Goal: Task Accomplishment & Management: Complete application form

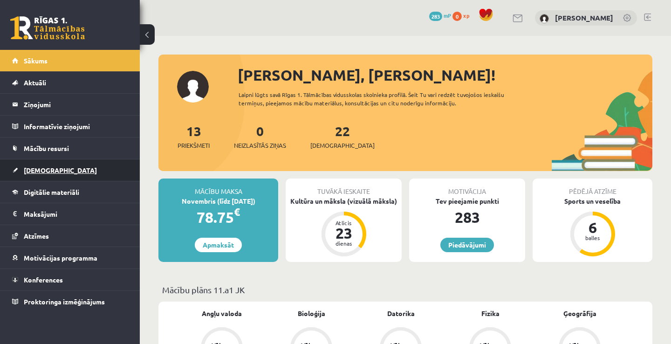
click at [63, 168] on link "[DEMOGRAPHIC_DATA]" at bounding box center [70, 169] width 116 height 21
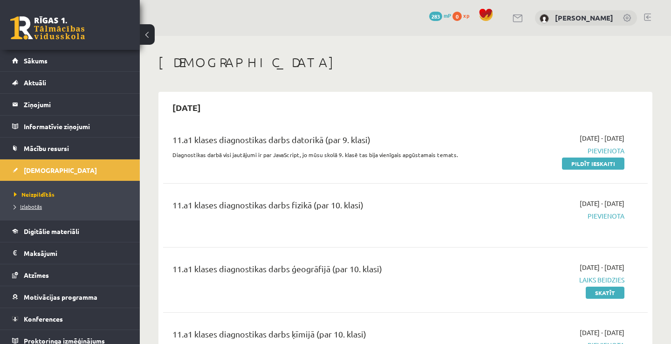
click at [37, 210] on link "Izlabotās" at bounding box center [72, 206] width 116 height 8
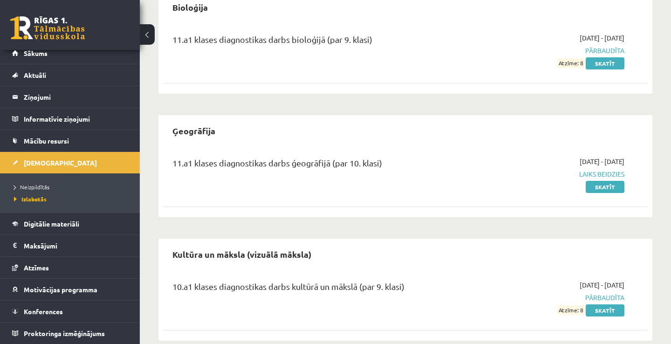
scroll to position [238, 0]
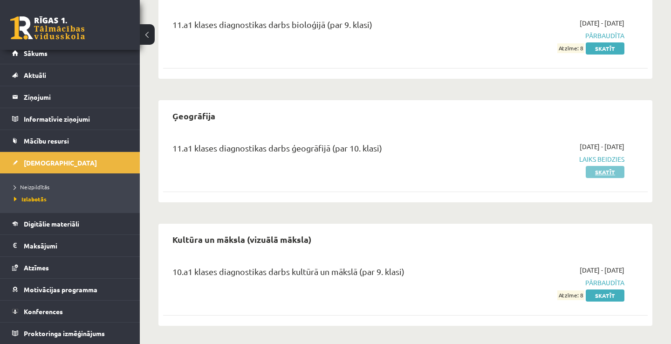
click at [604, 166] on link "Skatīt" at bounding box center [604, 172] width 39 height 12
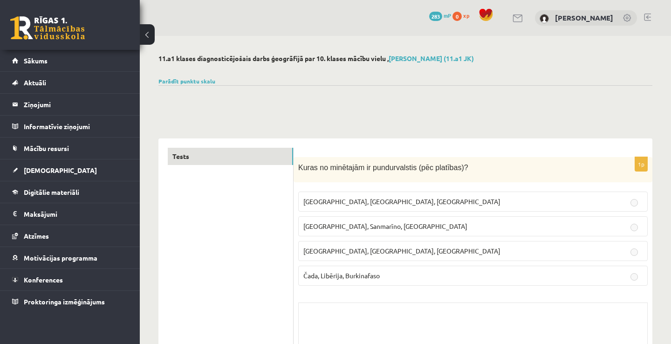
click at [563, 219] on label "Monako, Sanmarīno, Luksemburga" at bounding box center [472, 226] width 349 height 20
click at [43, 169] on span "[DEMOGRAPHIC_DATA]" at bounding box center [60, 170] width 73 height 8
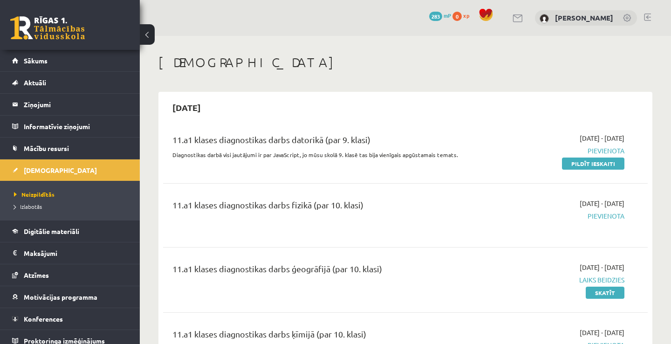
click at [441, 60] on h1 "[DEMOGRAPHIC_DATA]" at bounding box center [405, 62] width 494 height 16
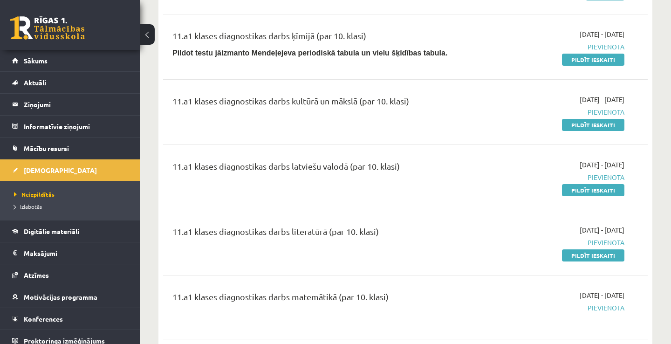
scroll to position [317, 0]
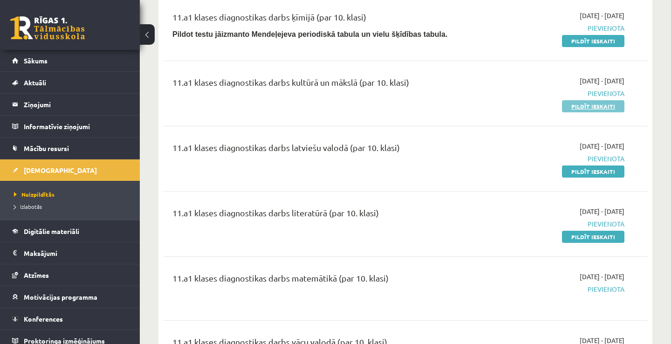
click at [598, 104] on link "Pildīt ieskaiti" at bounding box center [593, 106] width 62 height 12
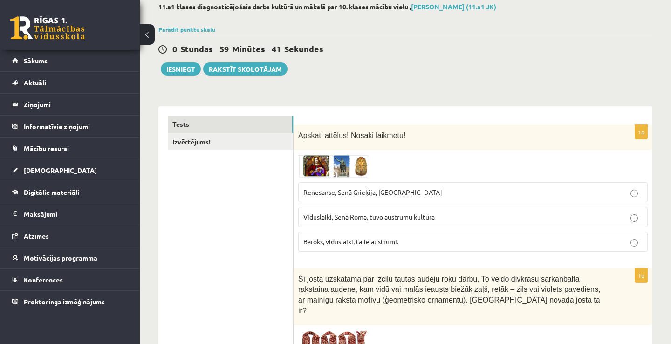
scroll to position [75, 0]
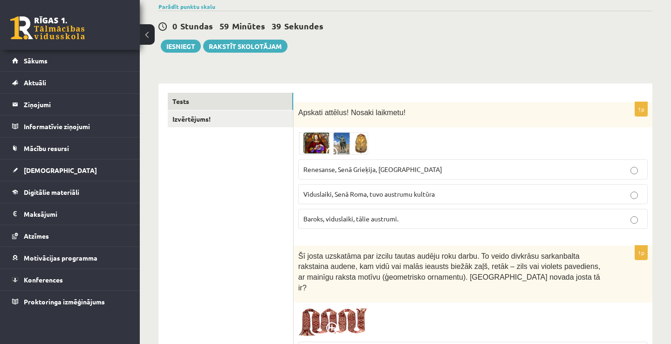
click at [319, 144] on img at bounding box center [333, 143] width 70 height 22
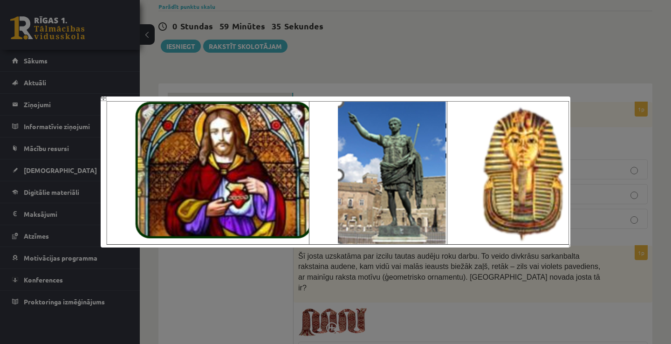
click at [475, 57] on div at bounding box center [335, 172] width 671 height 344
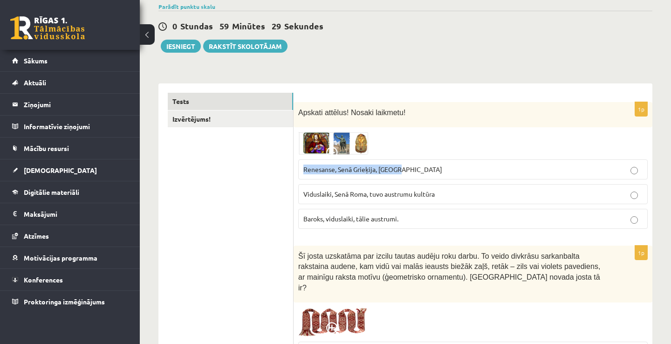
click at [412, 163] on label "Renesanse, Senā Grieķija, [GEOGRAPHIC_DATA]" at bounding box center [472, 169] width 349 height 20
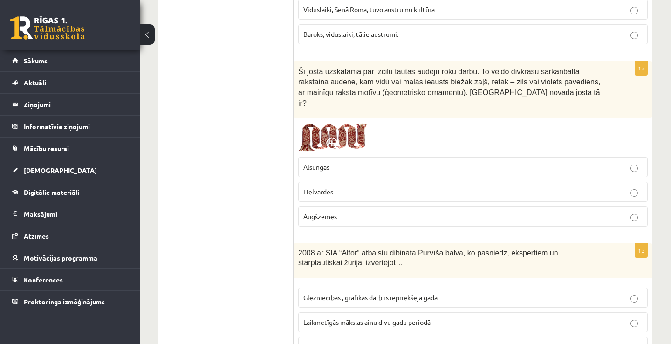
scroll to position [261, 0]
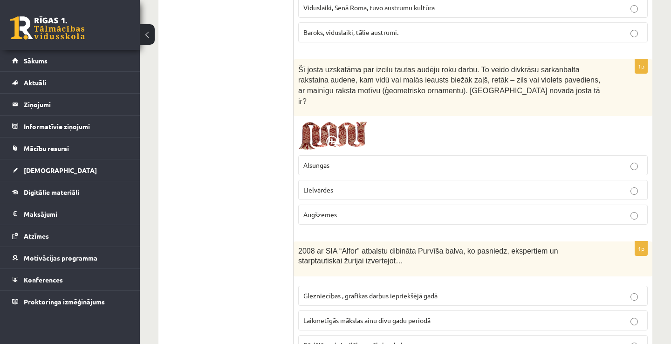
click at [327, 121] on img at bounding box center [333, 136] width 70 height 30
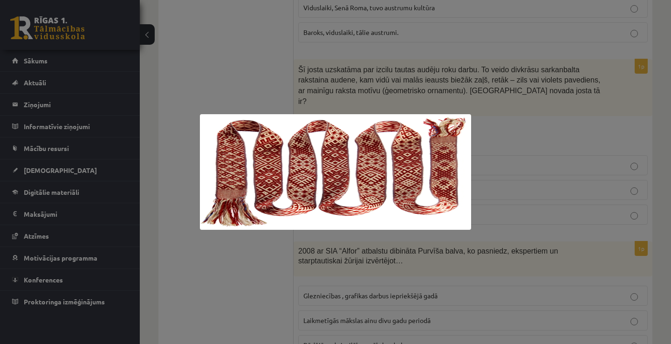
click at [562, 126] on div at bounding box center [335, 172] width 671 height 344
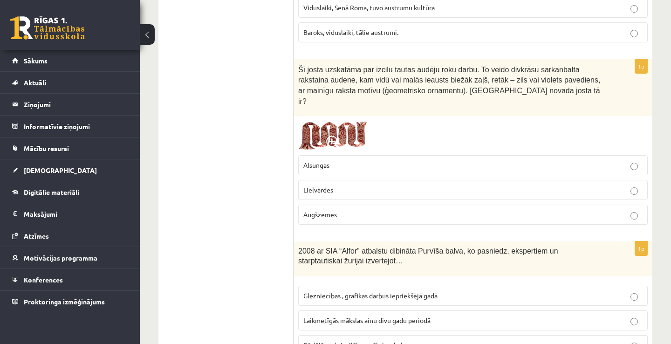
click at [453, 185] on p "Lielvārdes" at bounding box center [472, 190] width 339 height 10
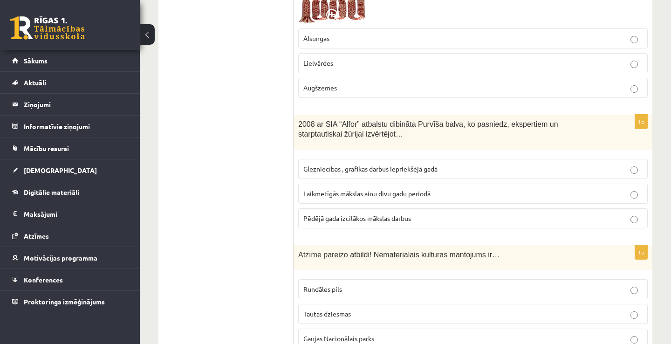
scroll to position [391, 0]
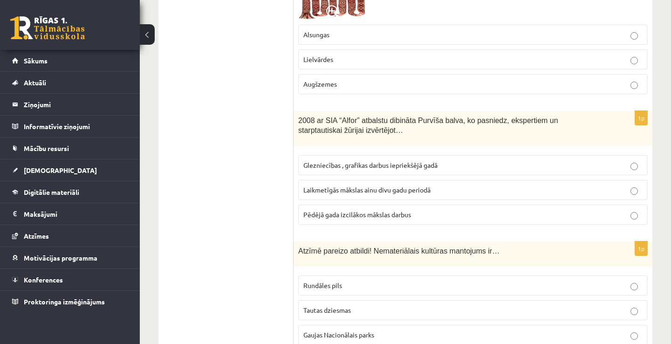
click at [436, 210] on p "Pēdējā gada izcilākos mākslas darbus" at bounding box center [472, 215] width 339 height 10
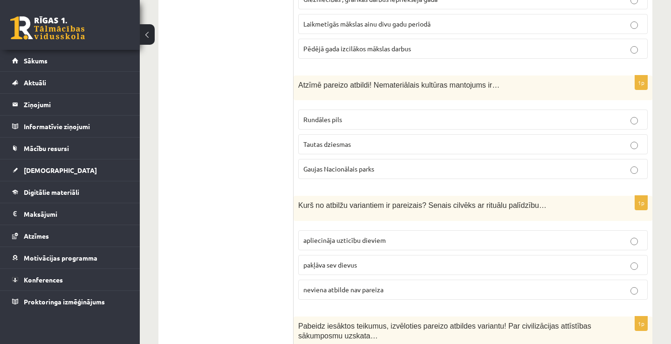
scroll to position [559, 0]
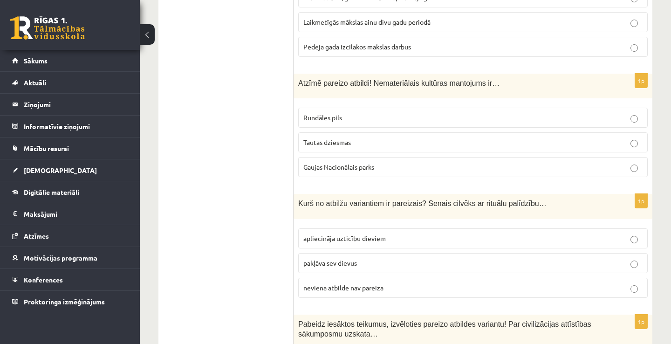
click at [410, 113] on p "Rundāles pils" at bounding box center [472, 118] width 339 height 10
click at [386, 162] on p "Gaujas Nacionālais parks" at bounding box center [472, 167] width 339 height 10
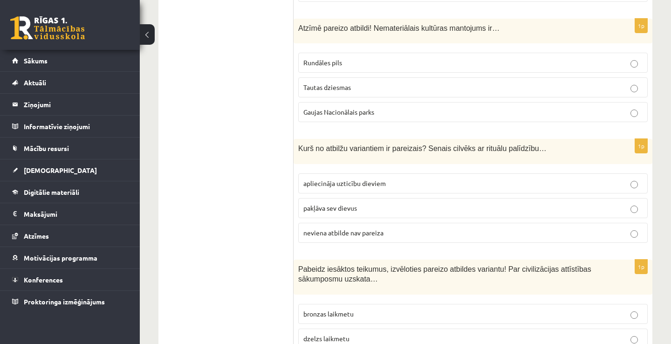
scroll to position [633, 0]
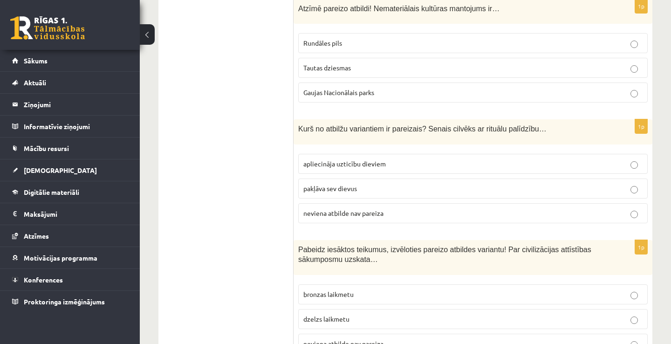
click at [387, 63] on p "Tautas dziesmas" at bounding box center [472, 68] width 339 height 10
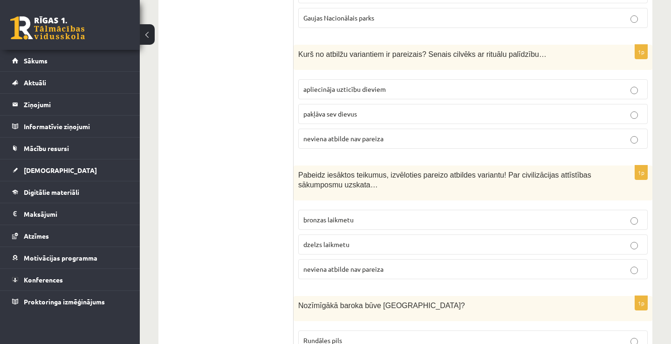
scroll to position [726, 0]
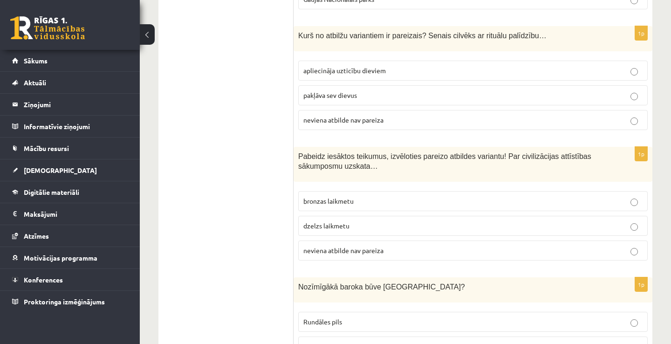
click at [417, 66] on p "apliecināja uzticību dieviem" at bounding box center [472, 71] width 339 height 10
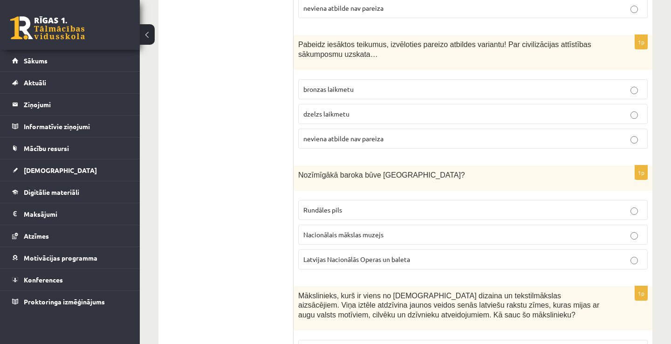
scroll to position [857, 0]
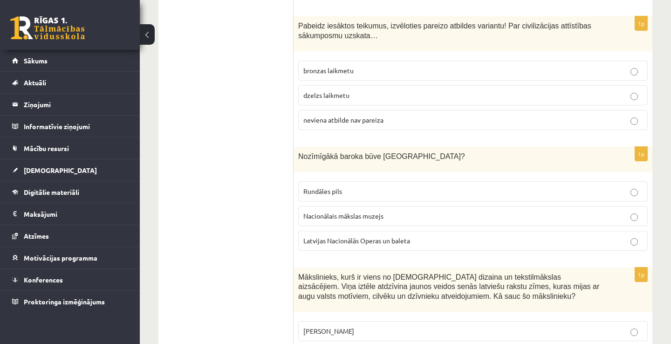
click at [384, 115] on p "neviena atbilde nav pareiza" at bounding box center [472, 120] width 339 height 10
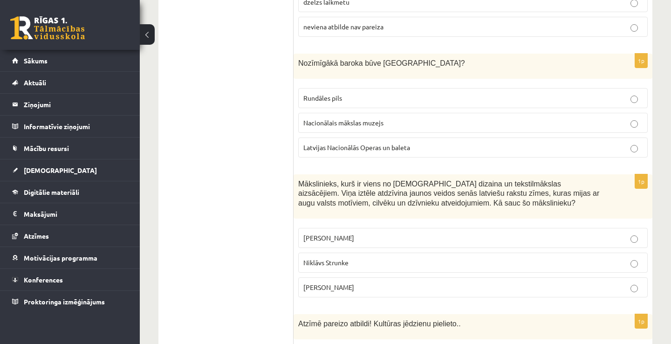
scroll to position [969, 0]
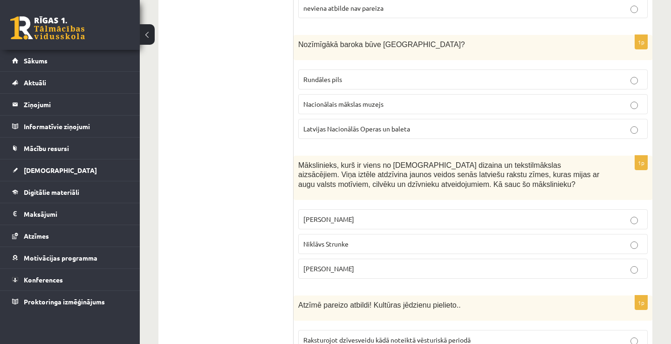
click at [427, 75] on p "Rundāles pils" at bounding box center [472, 80] width 339 height 10
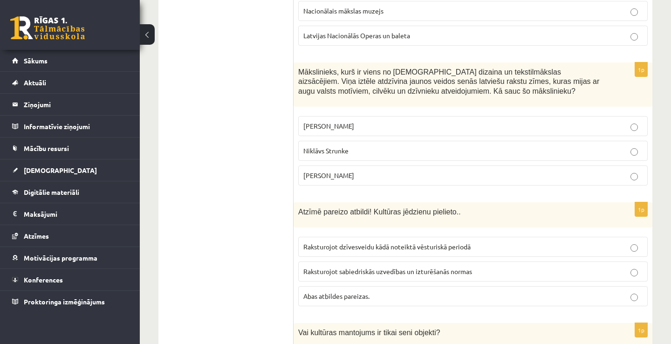
scroll to position [1080, 0]
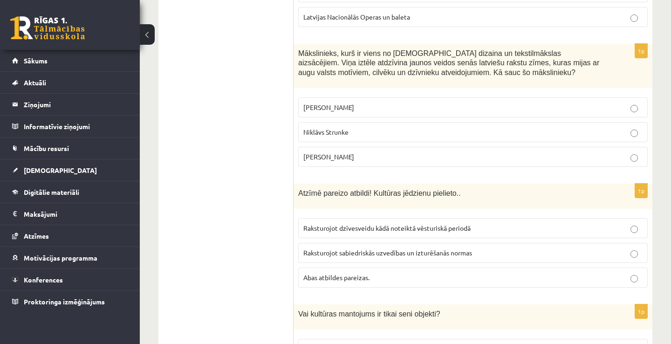
click at [424, 97] on label "Ansis Cīrulis" at bounding box center [472, 107] width 349 height 20
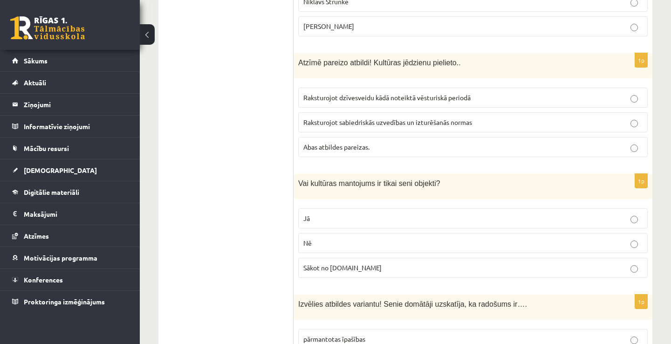
scroll to position [1229, 0]
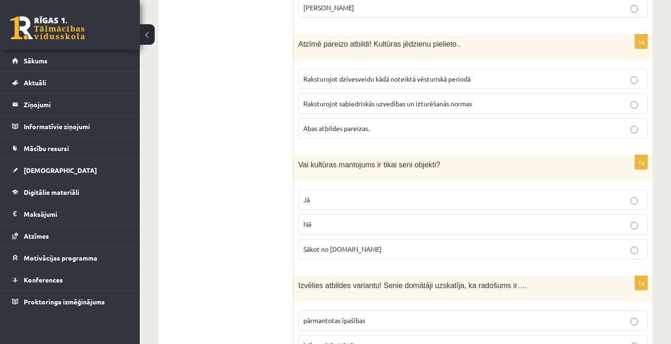
click at [431, 123] on p "Abas atbildes pareizas." at bounding box center [472, 128] width 339 height 10
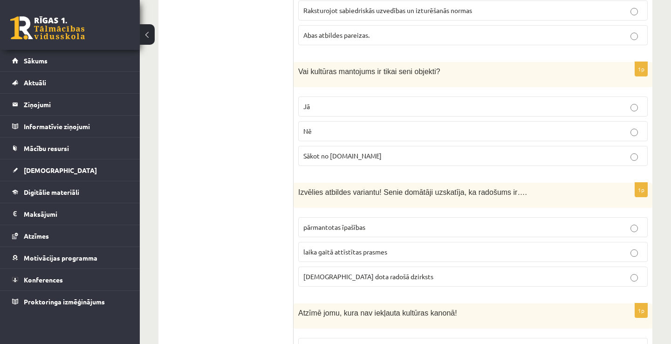
scroll to position [1341, 0]
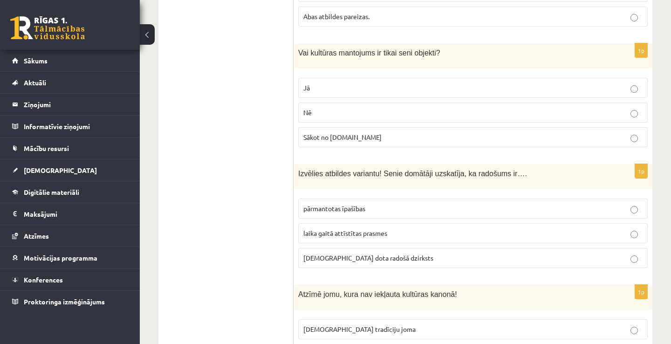
click at [425, 108] on p "Nē" at bounding box center [472, 113] width 339 height 10
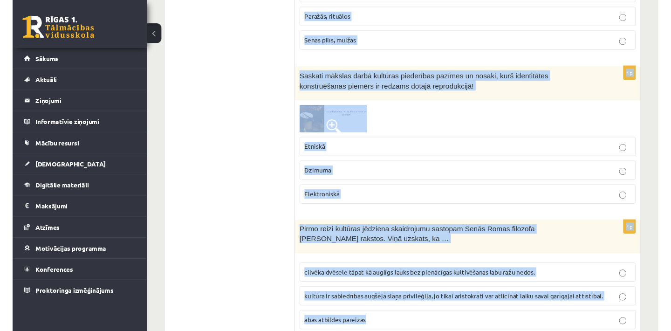
scroll to position [3832, 0]
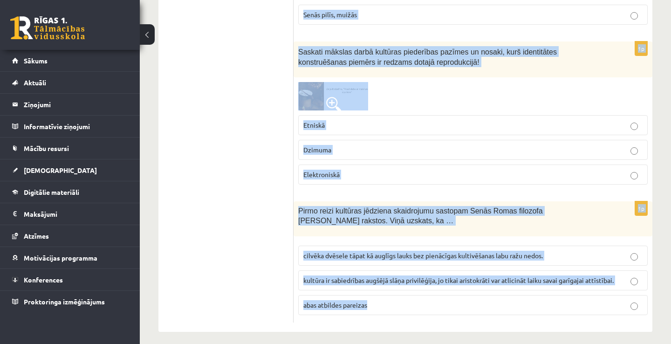
drag, startPoint x: 298, startPoint y: 128, endPoint x: 624, endPoint y: 371, distance: 406.6
copy form "Apskati attēlus! Nosaki laikmetu! Renesanse, Senā Grieķija, Ēģipte Viduslaiki, …"
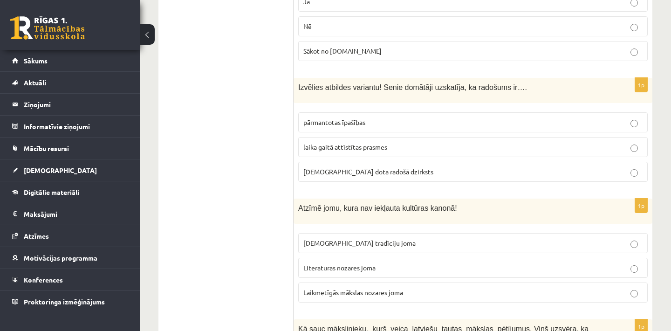
scroll to position [1429, 0]
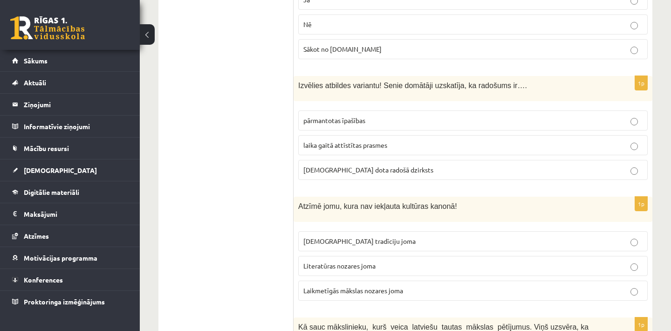
click at [360, 165] on p "dieva dota radošā dzirksts" at bounding box center [472, 170] width 339 height 10
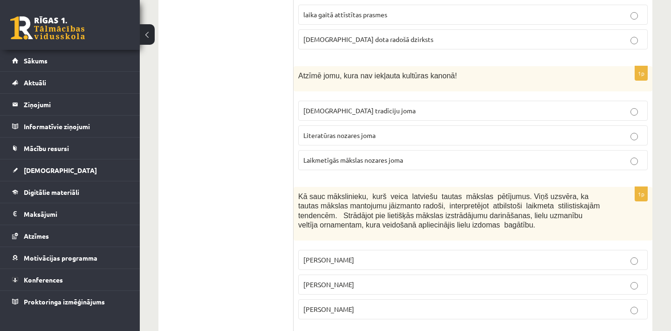
scroll to position [1578, 0]
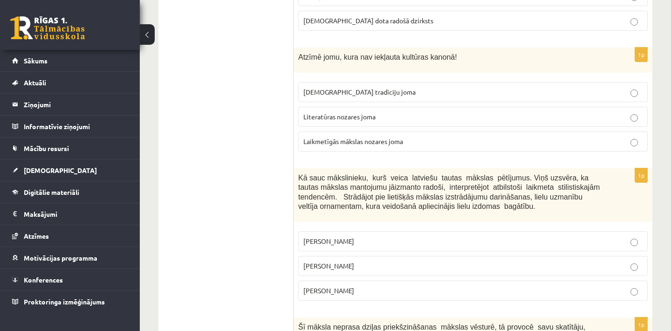
click at [409, 87] on p "Tautas tradīciju joma" at bounding box center [472, 92] width 339 height 10
click at [418, 136] on p "Laikmetīgās mākslas nozares joma" at bounding box center [472, 141] width 339 height 10
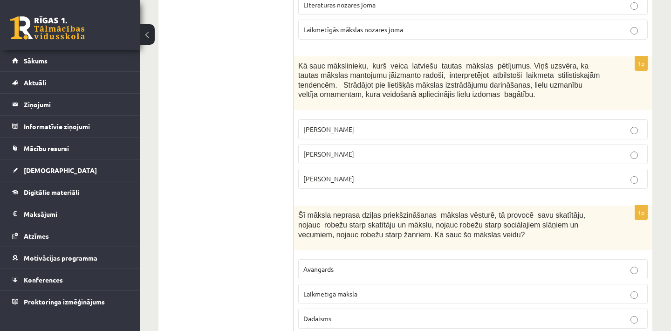
scroll to position [1709, 0]
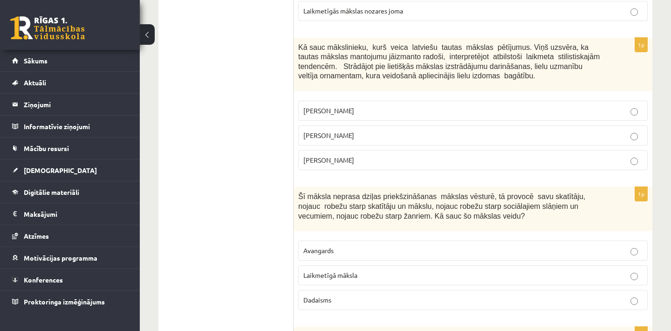
click at [417, 131] on p "Jūlijs Madernieks" at bounding box center [472, 135] width 339 height 10
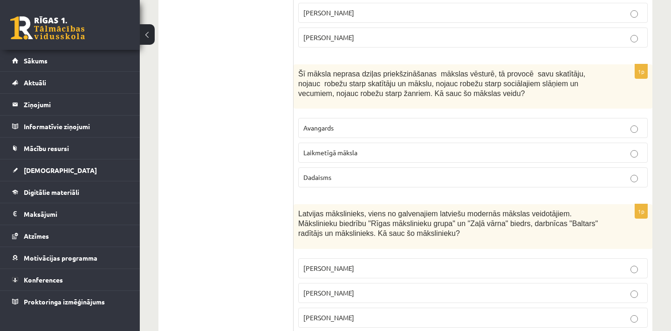
scroll to position [1839, 0]
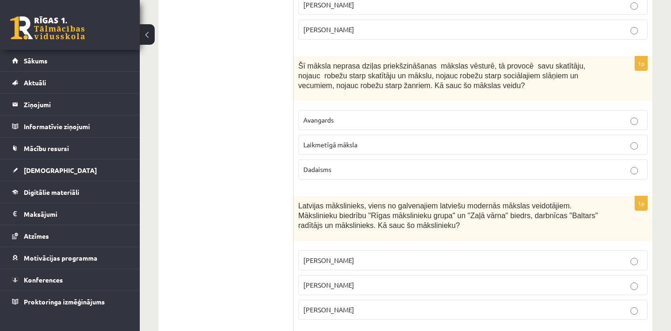
click at [415, 115] on p "Avangards" at bounding box center [472, 120] width 339 height 10
click at [422, 140] on p "Laikmetīgā māksla" at bounding box center [472, 145] width 339 height 10
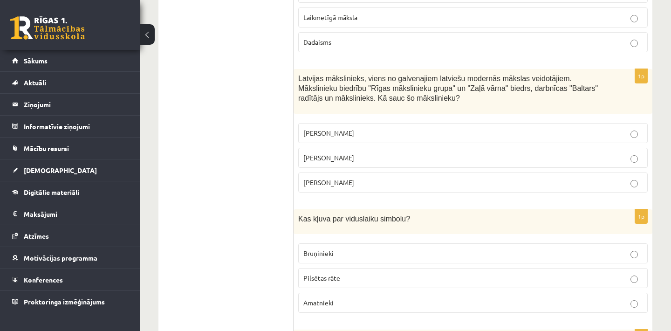
scroll to position [1988, 0]
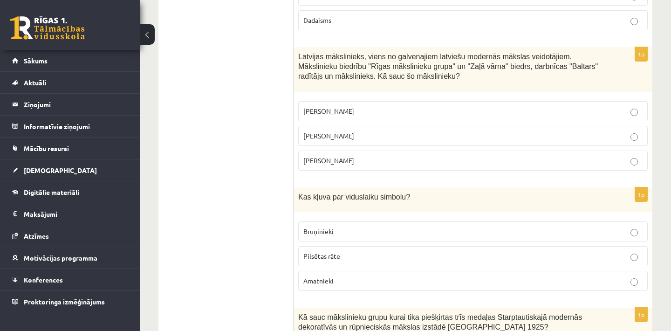
click at [410, 106] on p "Aleksandra Beļcova" at bounding box center [472, 111] width 339 height 10
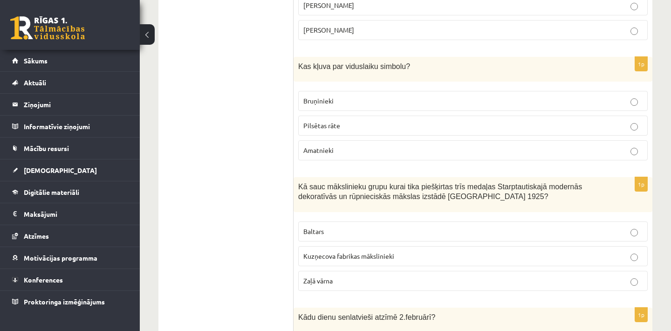
scroll to position [2137, 0]
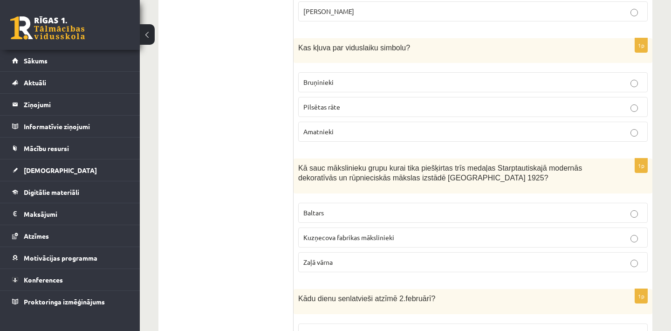
click at [430, 77] on p "Bruņinieki" at bounding box center [472, 82] width 339 height 10
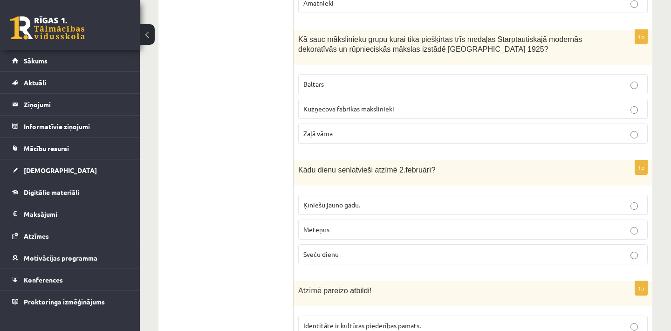
scroll to position [2267, 0]
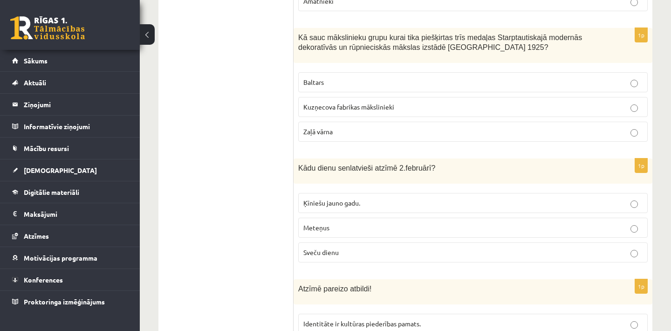
click at [453, 77] on p "Baltars" at bounding box center [472, 82] width 339 height 10
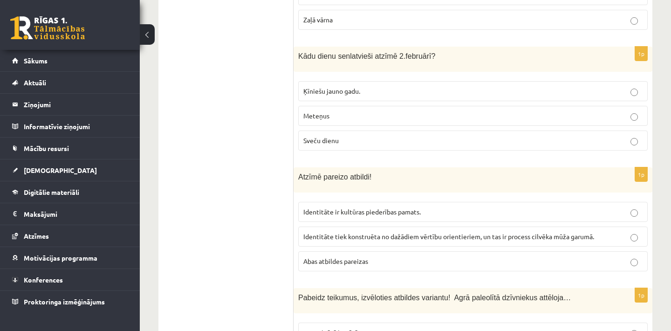
scroll to position [2398, 0]
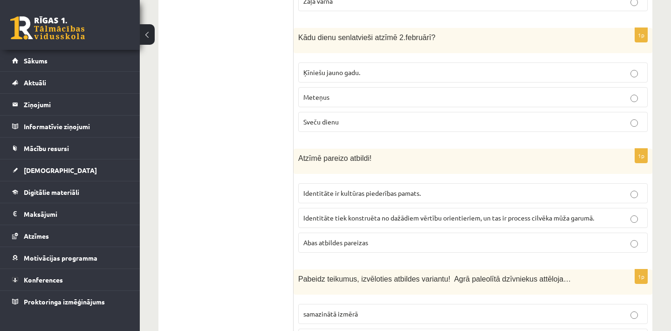
click at [407, 87] on label "Meteņus" at bounding box center [472, 97] width 349 height 20
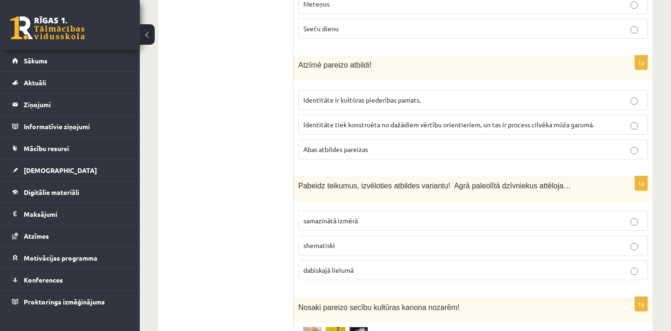
scroll to position [2510, 0]
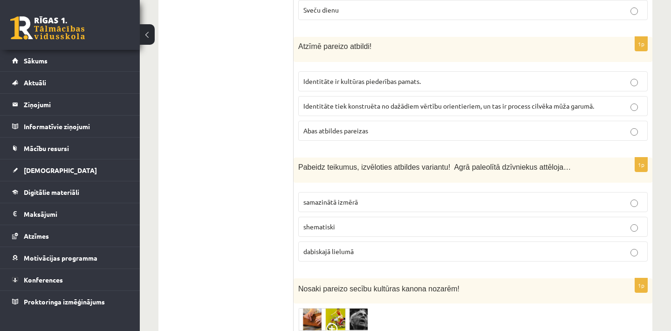
click at [466, 126] on p "Abas atbildes pareizas" at bounding box center [472, 131] width 339 height 10
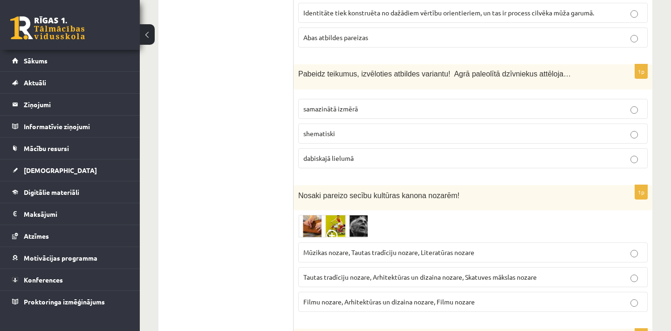
scroll to position [2621, 0]
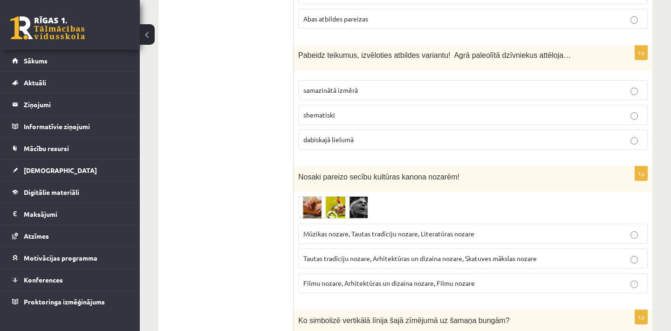
click at [455, 85] on p "samazinātā izmērā" at bounding box center [472, 90] width 339 height 10
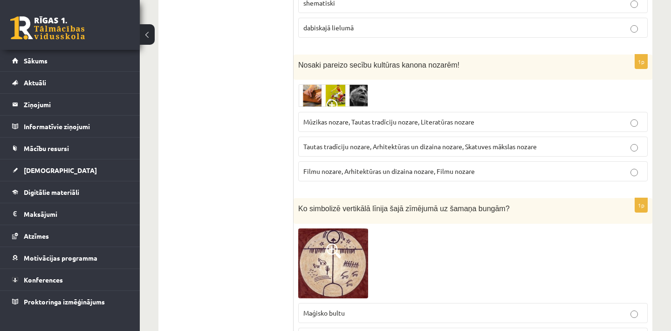
scroll to position [2752, 0]
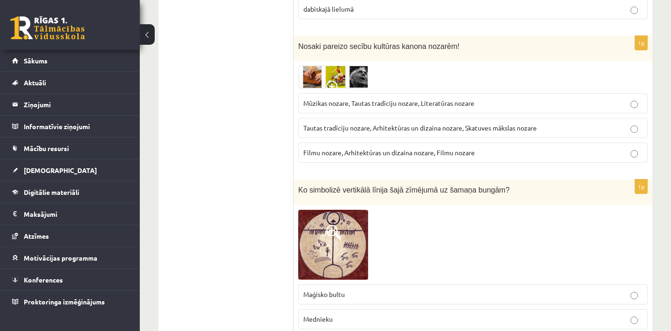
click at [365, 99] on span "Mūzikas nozare, Tautas tradīciju nozare, Literatūras nozare" at bounding box center [388, 103] width 171 height 8
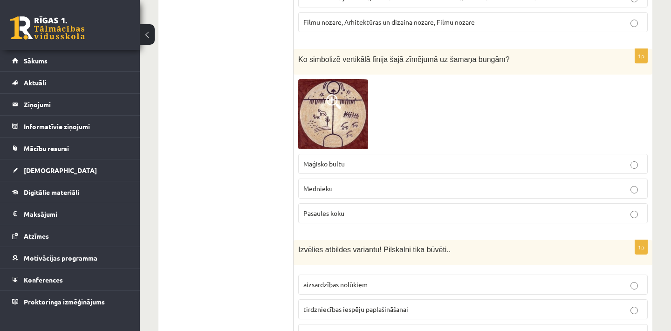
scroll to position [2901, 0]
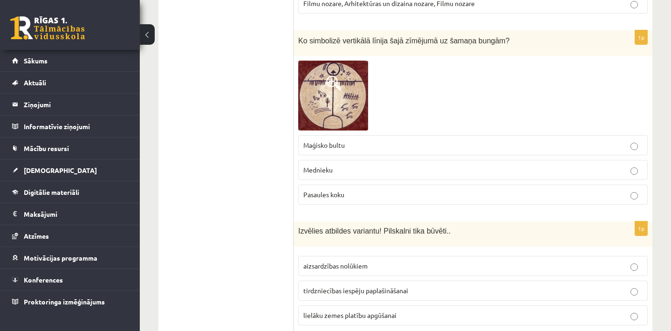
click at [431, 170] on label "Mednieku" at bounding box center [472, 170] width 349 height 20
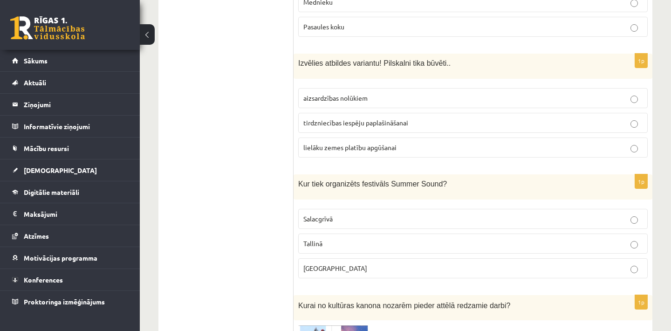
scroll to position [3087, 0]
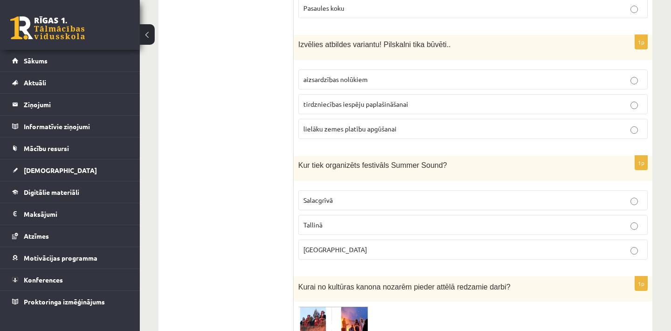
click at [423, 69] on label "aizsardzības nolūkiem" at bounding box center [472, 79] width 349 height 20
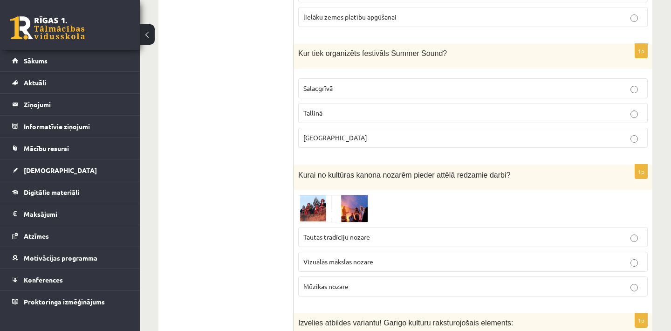
scroll to position [3217, 0]
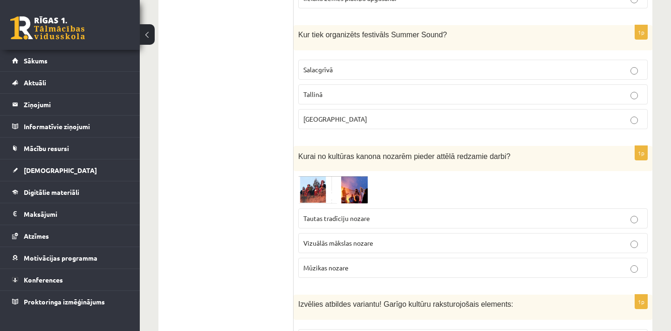
click at [377, 115] on p "Liepājā" at bounding box center [472, 119] width 339 height 10
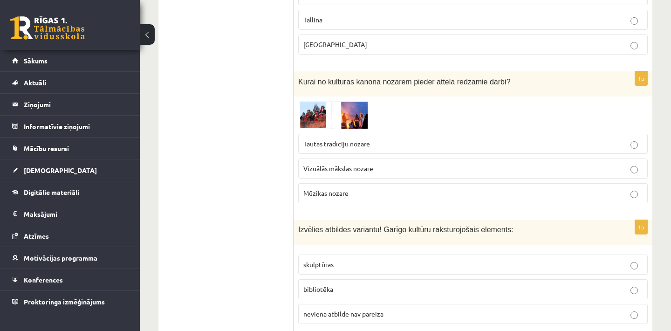
scroll to position [3311, 0]
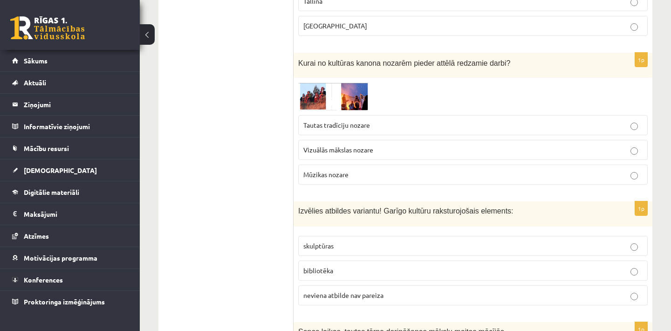
click at [393, 120] on p "Tautas tradīciju nozare" at bounding box center [472, 125] width 339 height 10
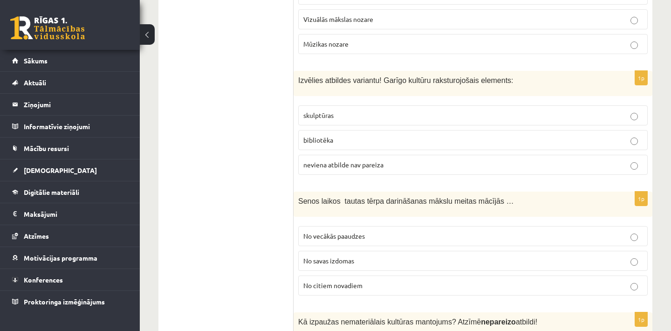
scroll to position [3460, 0]
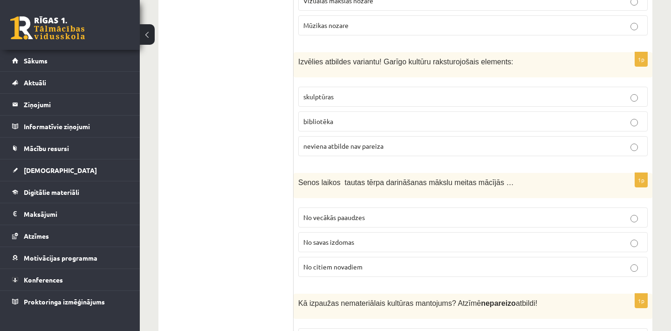
click at [396, 141] on p "neviena atbilde nav pareiza" at bounding box center [472, 146] width 339 height 10
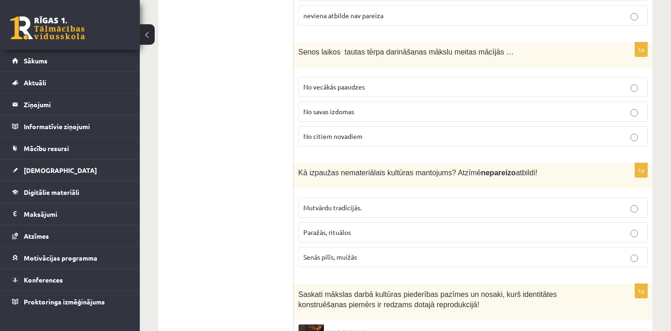
scroll to position [3609, 0]
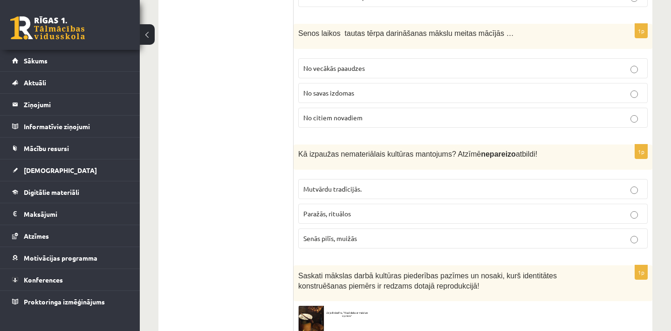
click at [401, 64] on p "No vecākās paaudzes" at bounding box center [472, 68] width 339 height 10
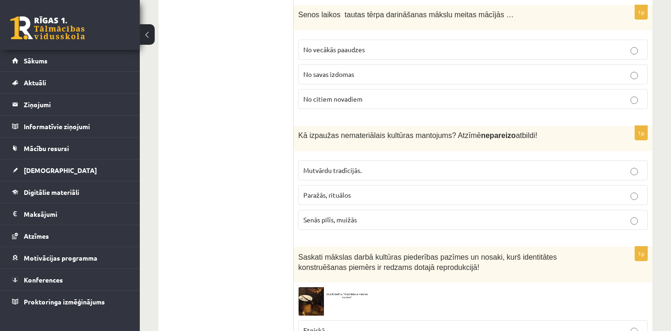
scroll to position [3646, 0]
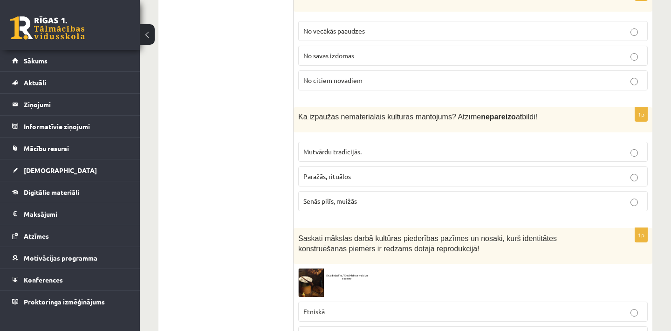
click at [383, 196] on p "Senās pilīs, muižās" at bounding box center [472, 201] width 339 height 10
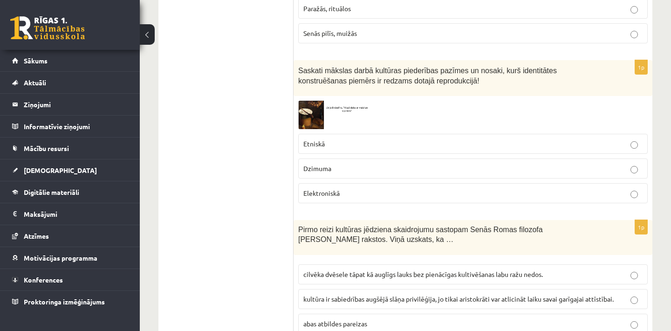
scroll to position [3832, 0]
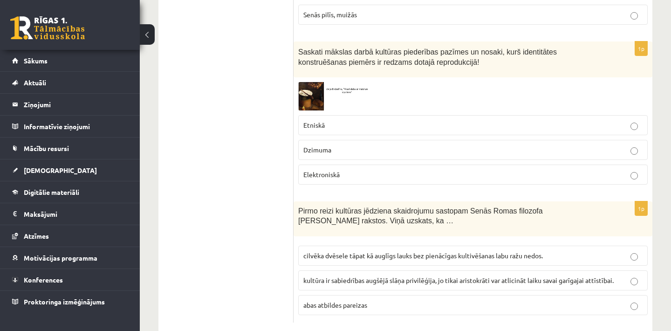
click at [346, 88] on img at bounding box center [333, 96] width 70 height 28
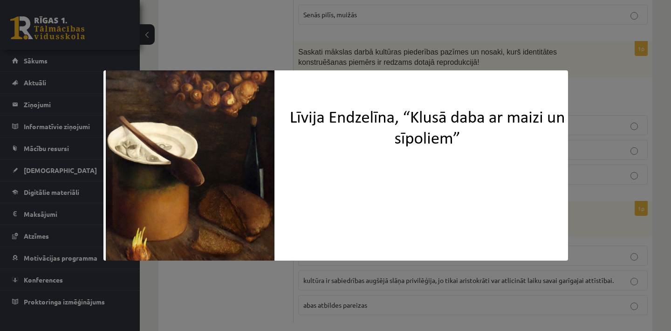
click at [449, 36] on div at bounding box center [335, 165] width 671 height 331
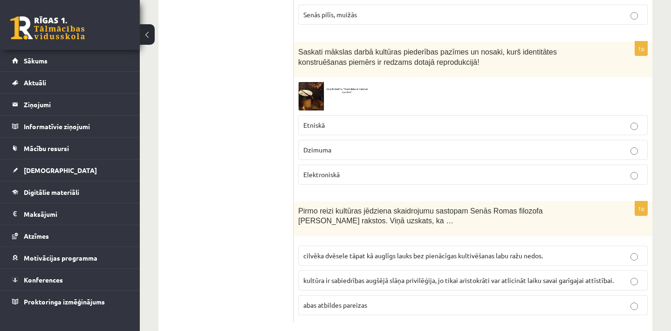
click at [378, 123] on label "Etniskā" at bounding box center [472, 125] width 349 height 20
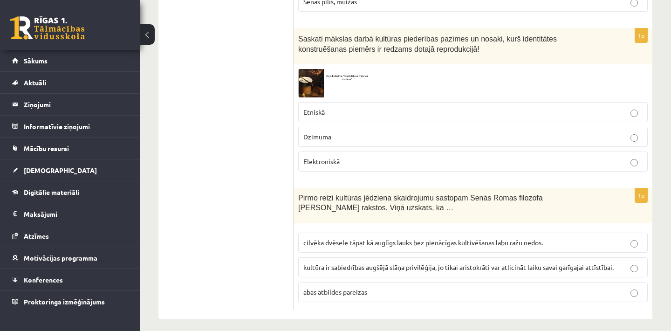
click at [429, 287] on p "abas atbildes pareizas" at bounding box center [472, 292] width 339 height 10
click at [450, 238] on span "cilvēka dvēsele tāpat kā auglīgs lauks bez pienācīgas kultivēšanas labu ražu ne…" at bounding box center [422, 242] width 239 height 8
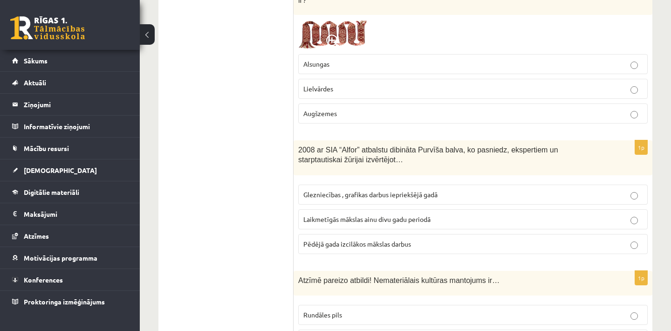
scroll to position [380, 0]
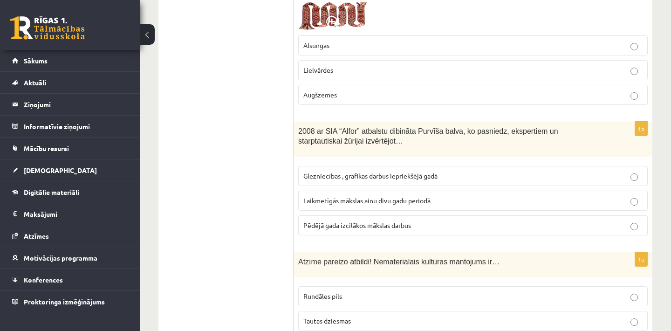
click at [435, 196] on p "Laikmetīgās mākslas ainu divu gadu periodā" at bounding box center [472, 201] width 339 height 10
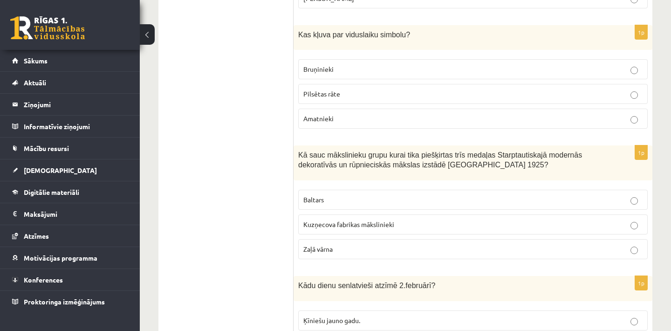
scroll to position [2206, 0]
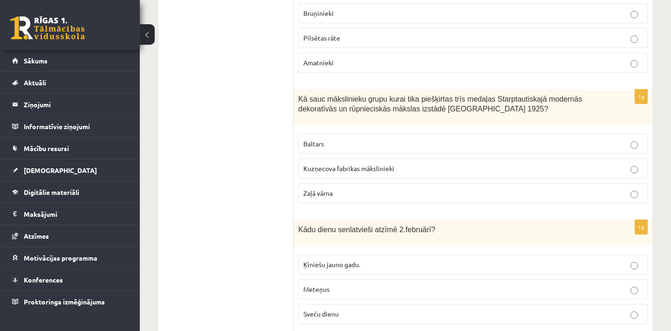
click at [371, 309] on p "Sveču dienu" at bounding box center [472, 314] width 339 height 10
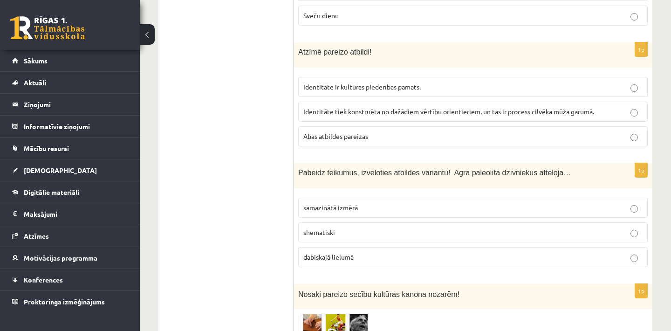
scroll to position [2523, 0]
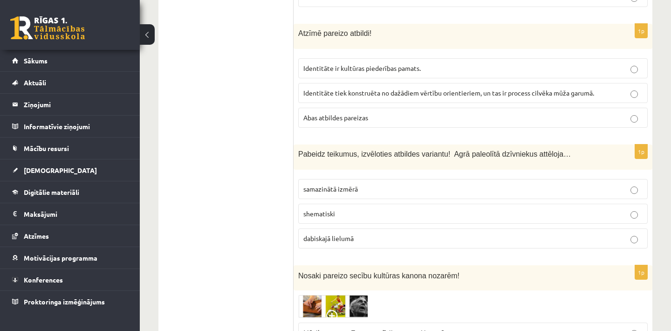
click at [418, 233] on p "dabiskajā lielumā" at bounding box center [472, 238] width 339 height 10
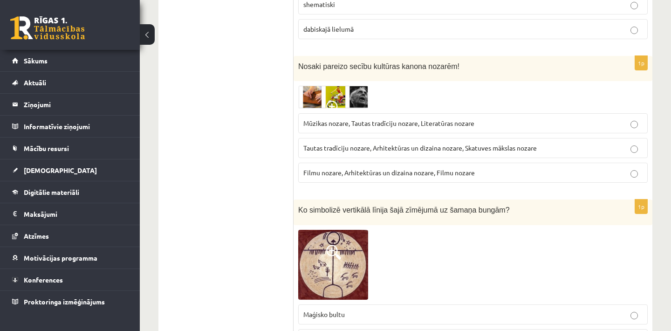
scroll to position [2727, 0]
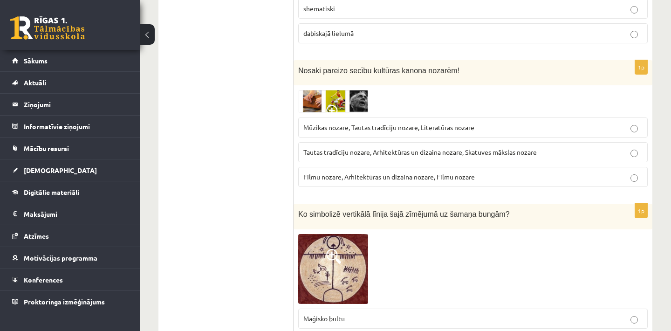
click at [438, 149] on span "Tautas tradīciju nozare, Arhitektūras un dizaina nozare, Skatuves mākslas nozare" at bounding box center [419, 152] width 233 height 8
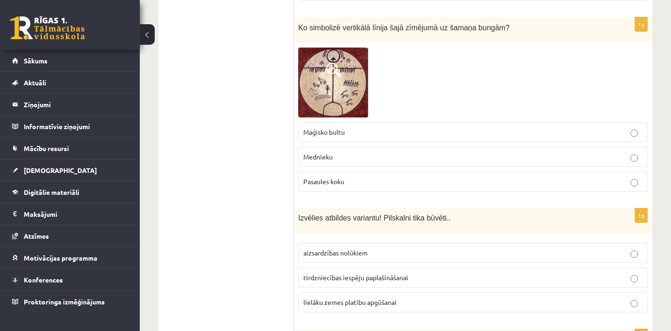
scroll to position [2970, 0]
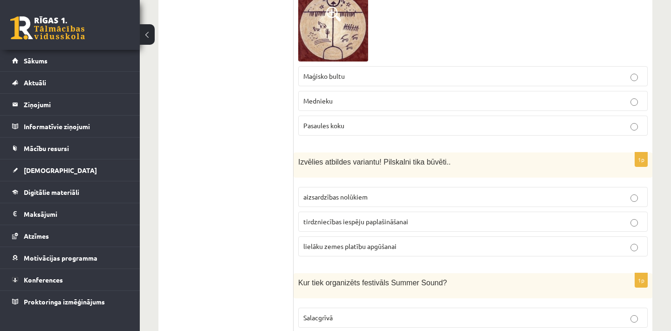
click at [396, 121] on p "Pasaules koku" at bounding box center [472, 126] width 339 height 10
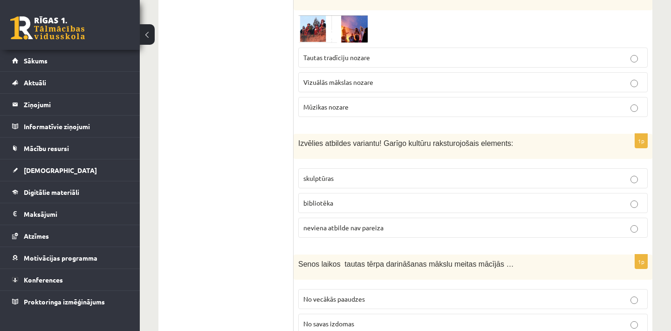
scroll to position [3379, 0]
click at [421, 82] on label "Vizuālās mākslas nozare" at bounding box center [472, 81] width 349 height 20
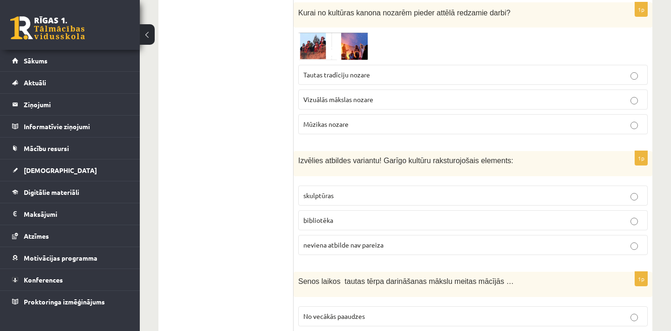
scroll to position [3324, 0]
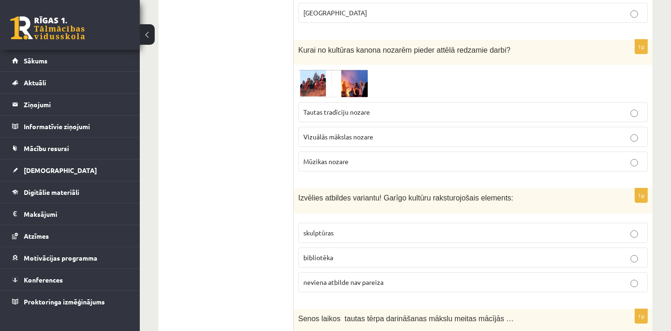
click at [379, 107] on p "Tautas tradīciju nozare" at bounding box center [472, 112] width 339 height 10
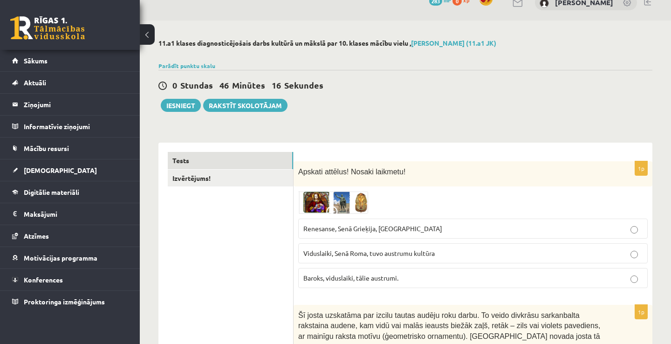
scroll to position [0, 0]
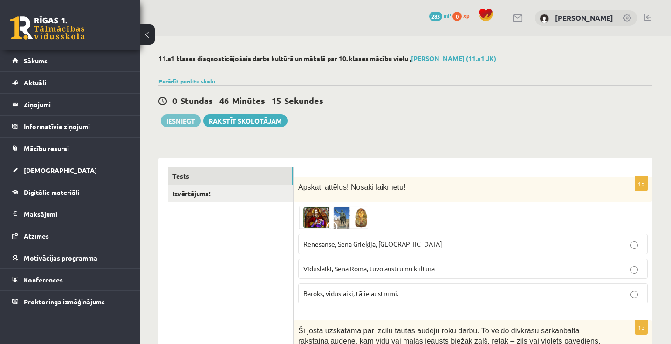
click at [182, 118] on button "Iesniegt" at bounding box center [181, 120] width 40 height 13
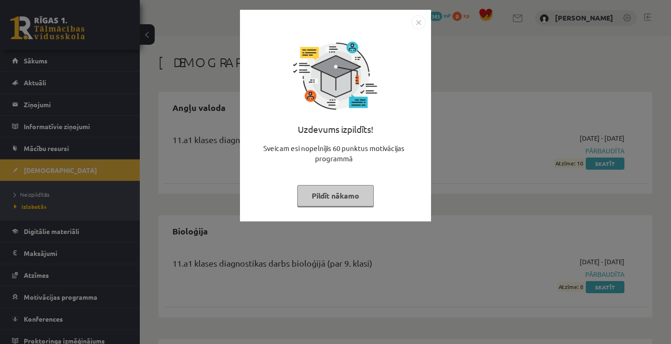
click at [417, 22] on img "Close" at bounding box center [418, 22] width 14 height 14
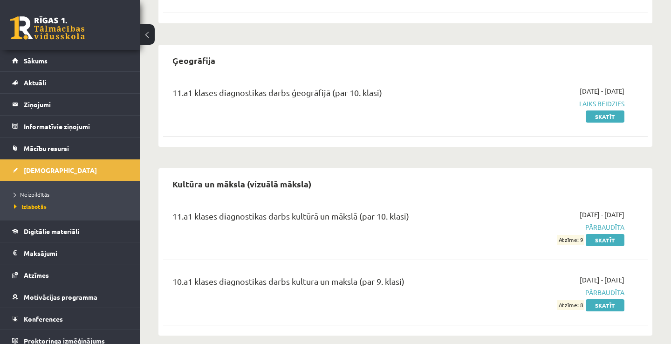
scroll to position [298, 0]
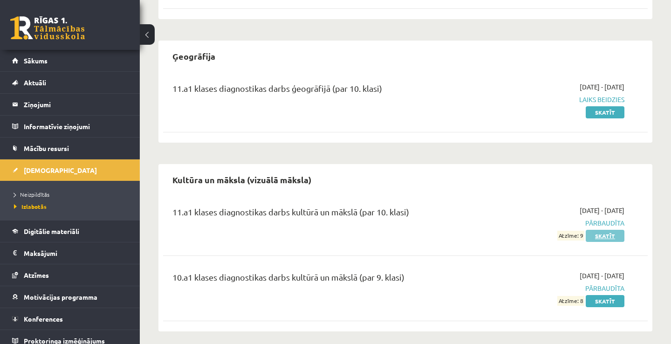
click at [605, 237] on link "Skatīt" at bounding box center [604, 236] width 39 height 12
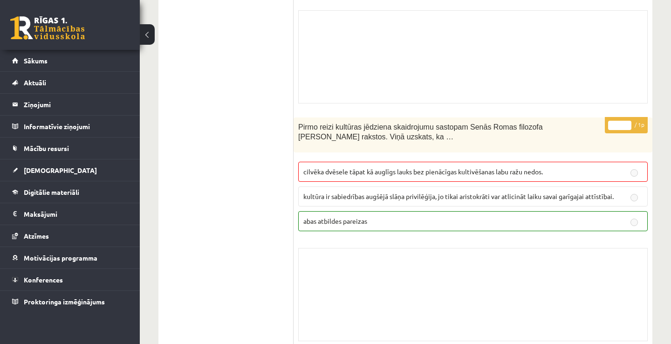
scroll to position [7027, 0]
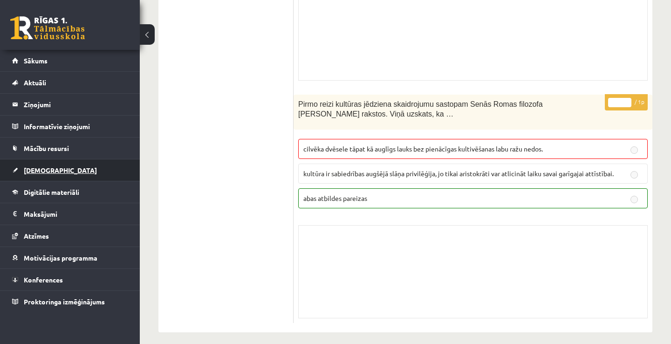
click at [91, 165] on link "[DEMOGRAPHIC_DATA]" at bounding box center [70, 169] width 116 height 21
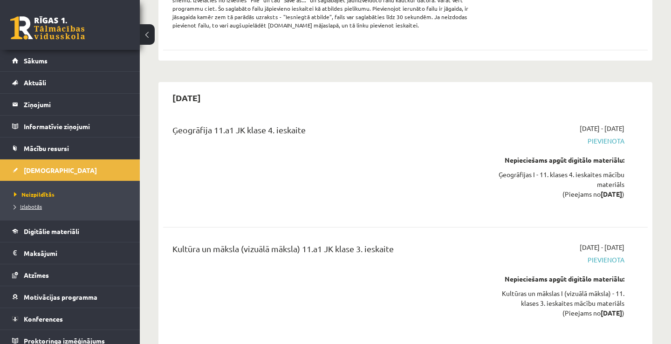
click at [36, 206] on span "Izlabotās" at bounding box center [28, 206] width 28 height 7
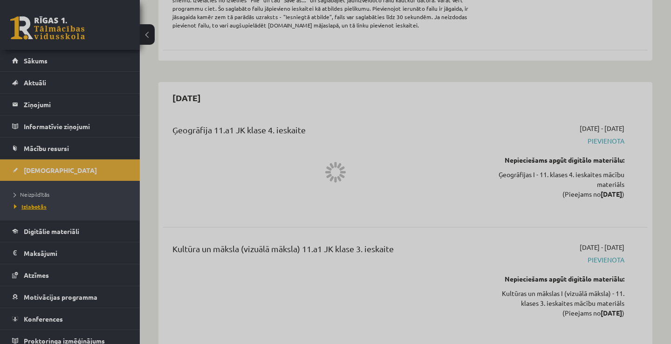
scroll to position [304, 0]
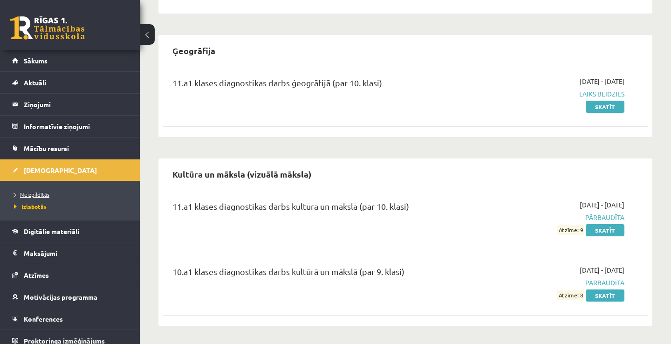
click at [37, 191] on span "Neizpildītās" at bounding box center [31, 193] width 35 height 7
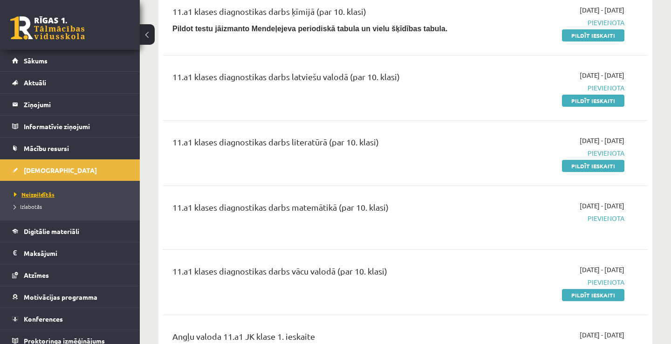
scroll to position [266, 0]
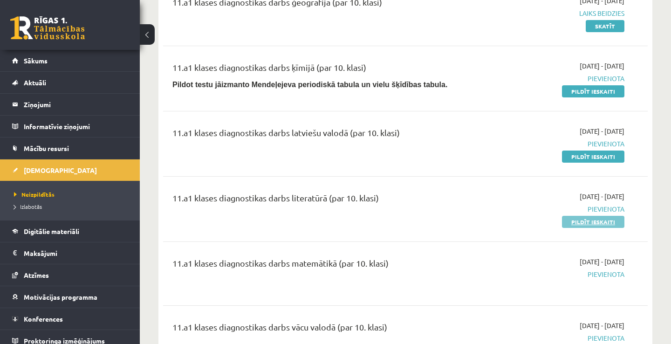
click at [594, 224] on link "Pildīt ieskaiti" at bounding box center [593, 222] width 62 height 12
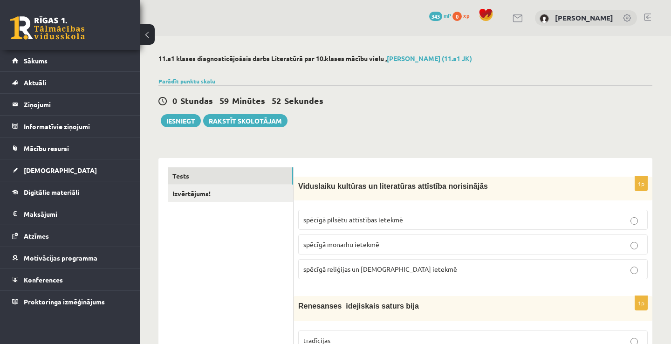
click at [407, 271] on span "spēcīgā reliģijas un [DEMOGRAPHIC_DATA] ietekmē" at bounding box center [380, 269] width 154 height 8
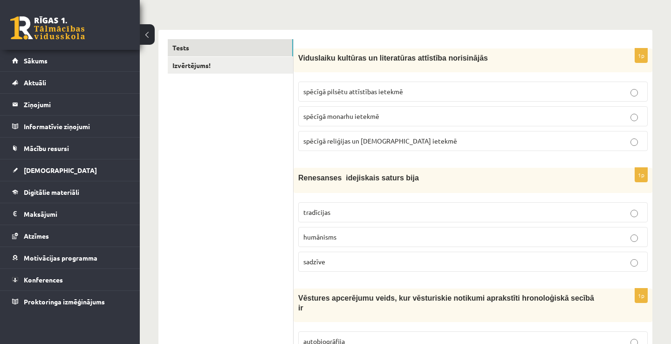
scroll to position [149, 0]
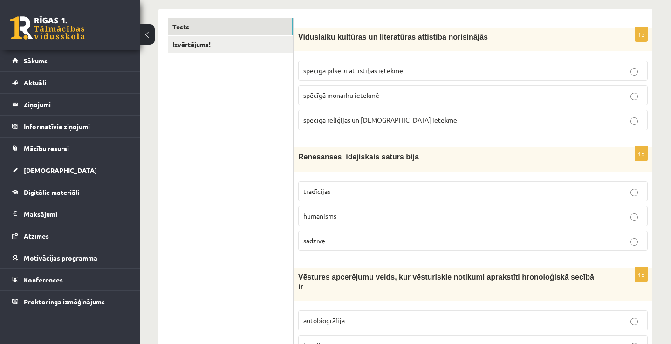
click at [387, 190] on p "tradīcijas" at bounding box center [472, 191] width 339 height 10
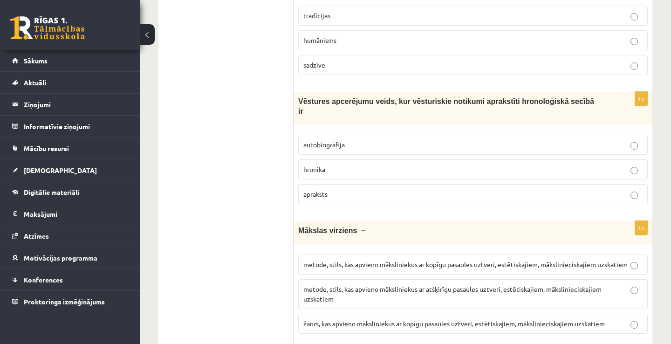
scroll to position [335, 0]
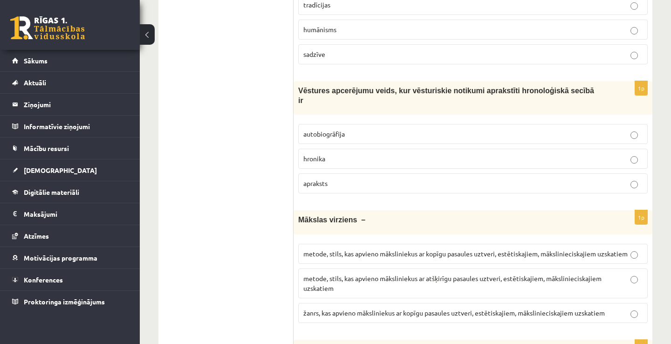
click at [343, 159] on p "hronika" at bounding box center [472, 159] width 339 height 10
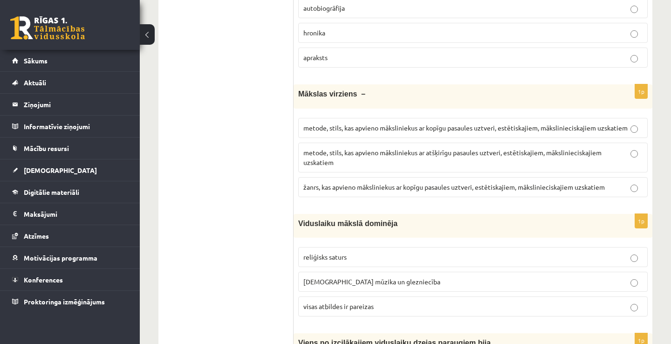
scroll to position [466, 0]
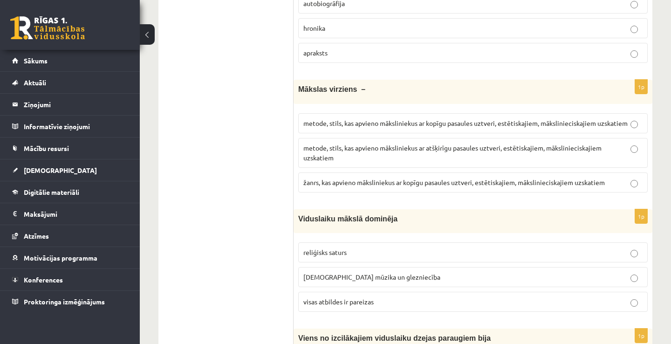
click at [368, 180] on span "žanrs, kas apvieno māksliniekus ar kopīgu pasaules uztveri, estētiskajiem, māks…" at bounding box center [453, 182] width 301 height 8
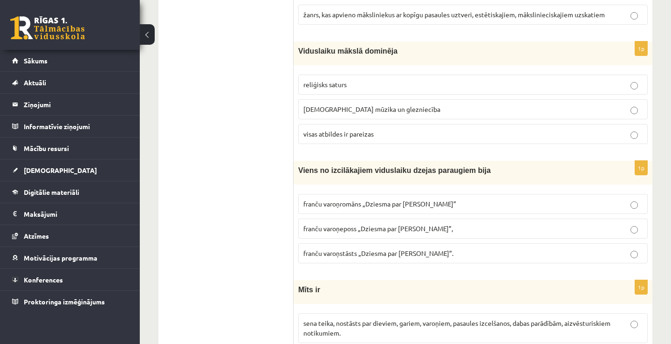
scroll to position [652, 0]
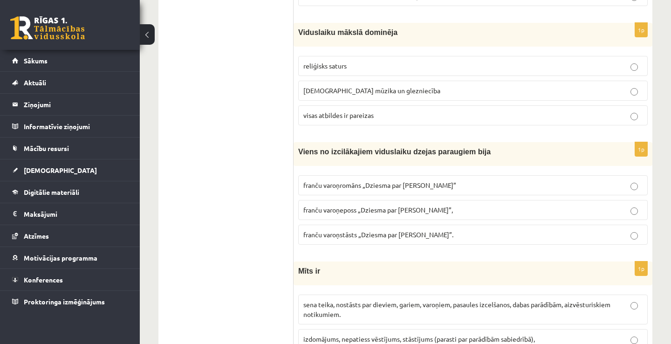
click at [434, 111] on p "visas atbildes ir pareizas" at bounding box center [472, 115] width 339 height 10
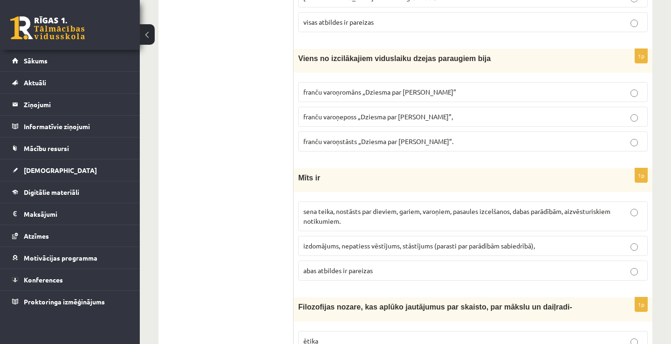
scroll to position [764, 0]
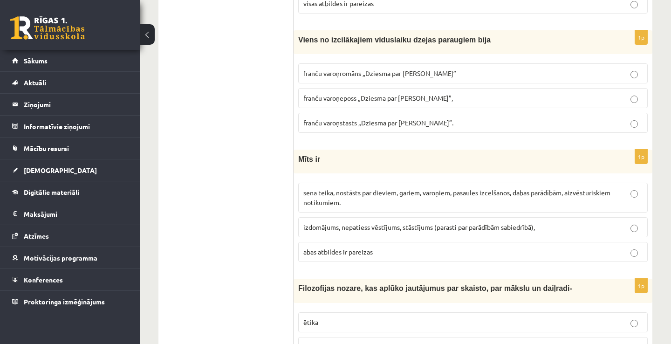
click at [428, 103] on p "franču varoņeposs „Dziesma par Rolandu”," at bounding box center [472, 98] width 339 height 10
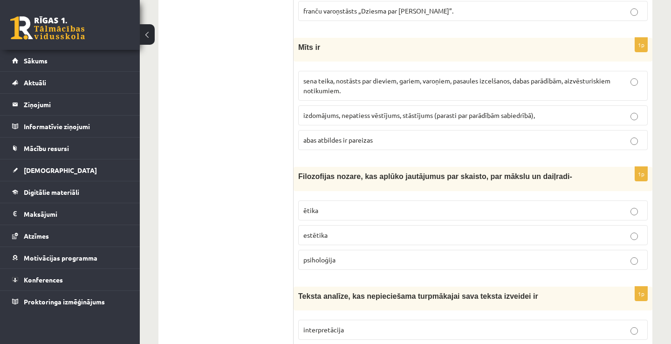
scroll to position [894, 0]
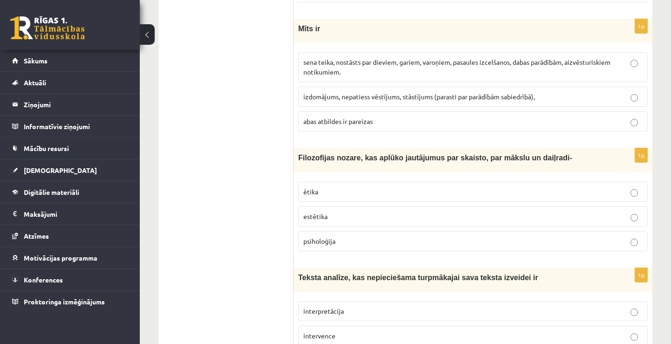
click at [480, 119] on p "abas atbildes ir pareizas" at bounding box center [472, 121] width 339 height 10
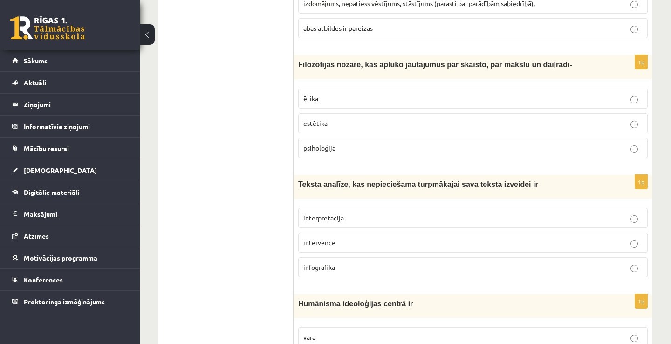
scroll to position [1006, 0]
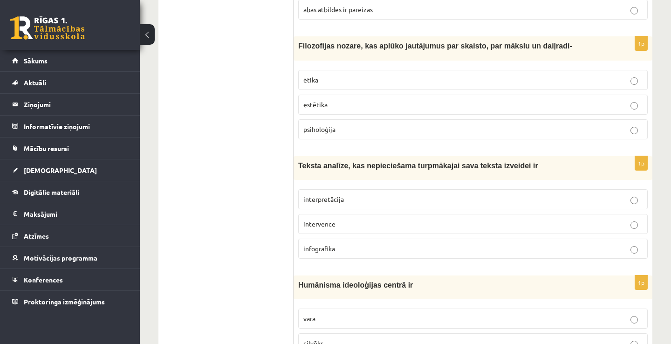
click at [459, 115] on label "estētika" at bounding box center [472, 105] width 349 height 20
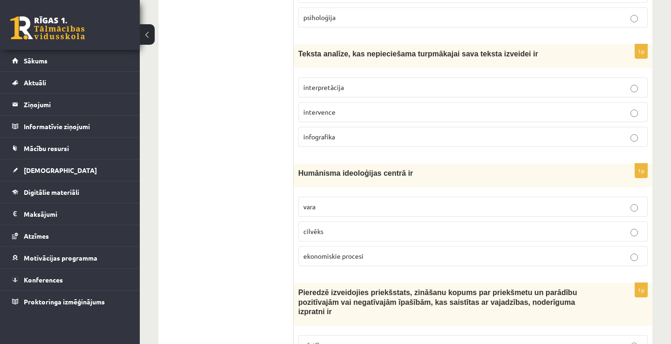
scroll to position [1136, 0]
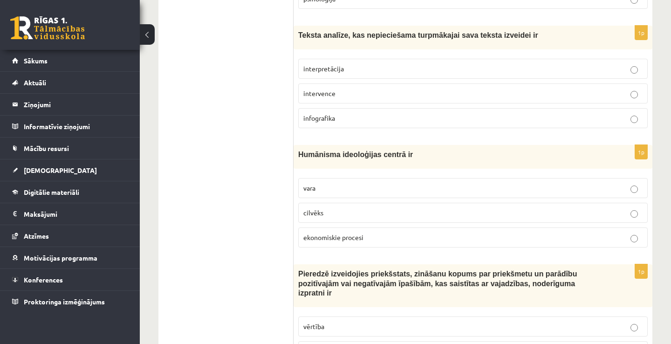
click at [475, 126] on label "infografika" at bounding box center [472, 118] width 349 height 20
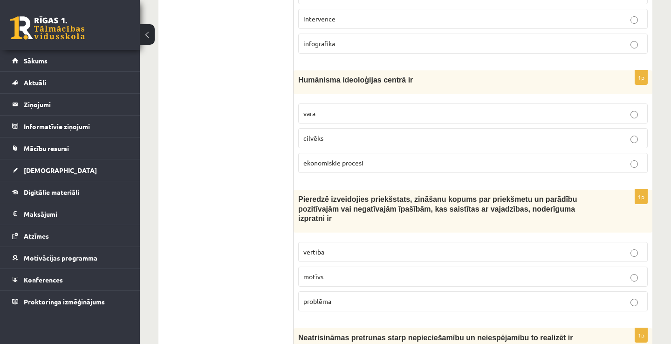
scroll to position [1248, 0]
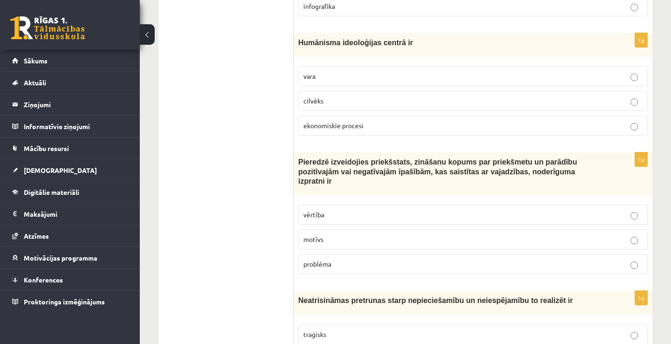
click at [488, 96] on label "cilvēks" at bounding box center [472, 101] width 349 height 20
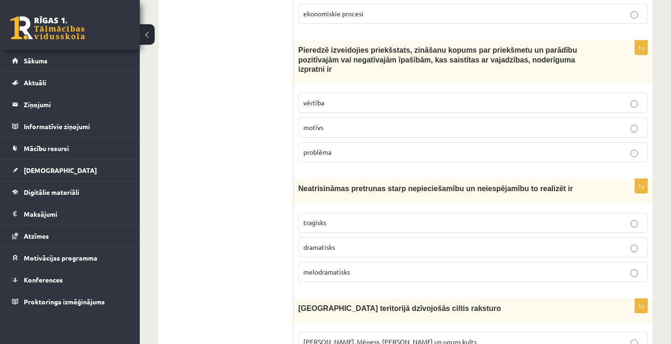
scroll to position [1378, 0]
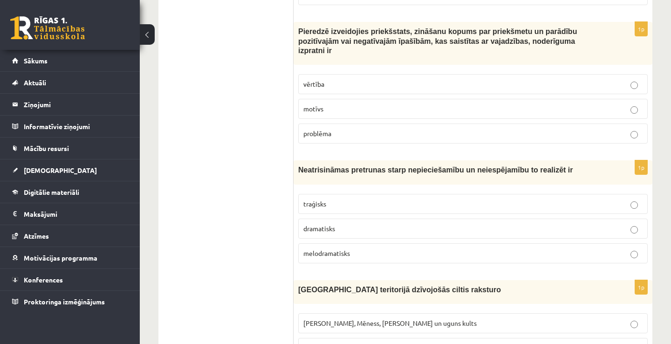
click at [452, 113] on p "motīvs" at bounding box center [472, 109] width 339 height 10
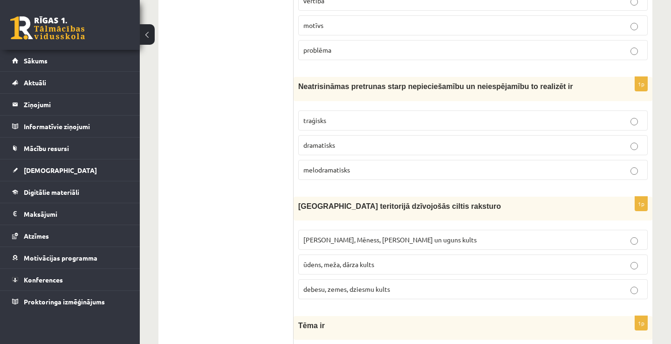
scroll to position [1509, 0]
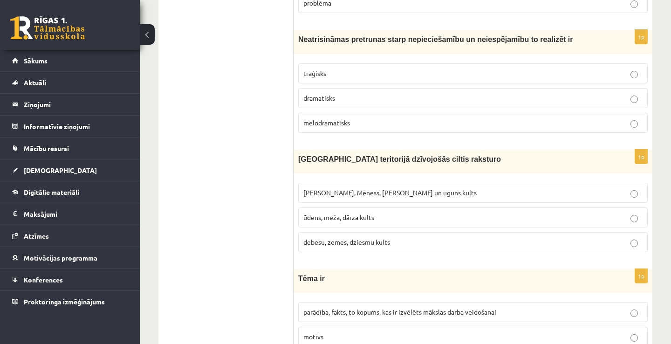
click at [426, 128] on p "melodramatisks" at bounding box center [472, 123] width 339 height 10
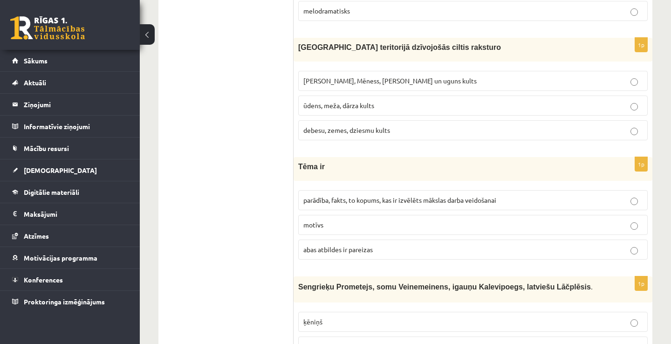
scroll to position [1639, 0]
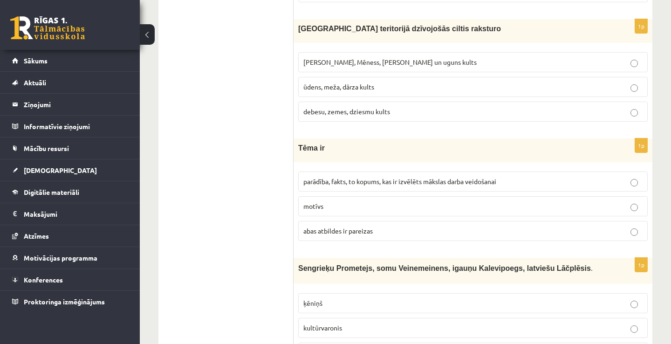
click at [434, 67] on p "[PERSON_NAME], Mēness, [PERSON_NAME] un uguns kults" at bounding box center [472, 62] width 339 height 10
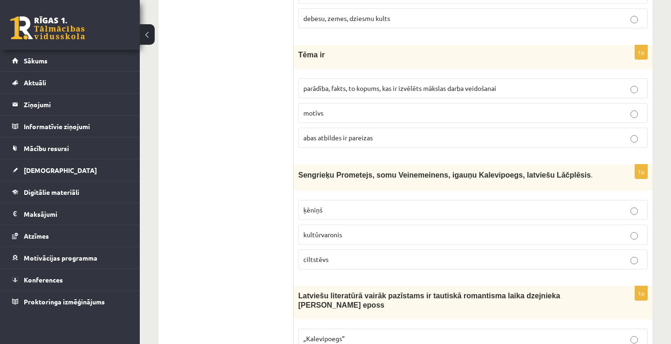
scroll to position [1751, 0]
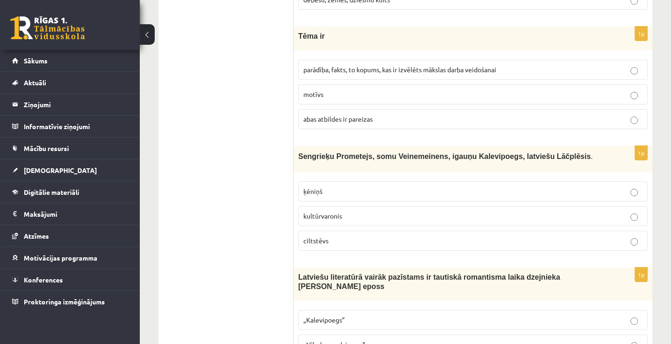
click at [458, 122] on p "abas atbildes ir pareizas" at bounding box center [472, 119] width 339 height 10
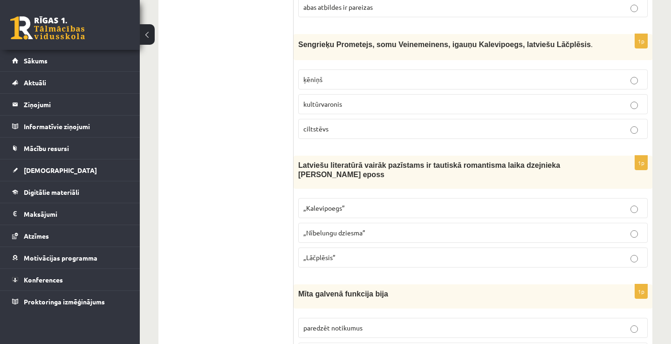
scroll to position [1881, 0]
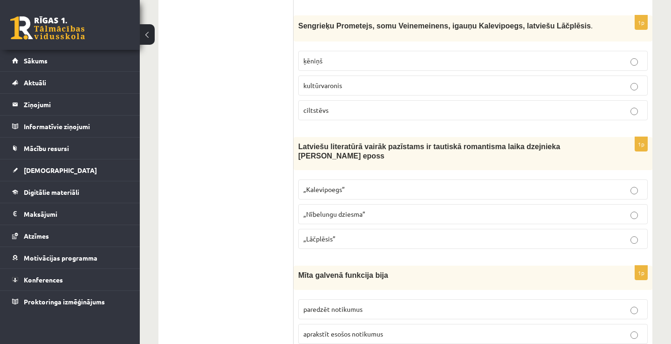
click at [444, 84] on p "kultūrvaronis" at bounding box center [472, 86] width 339 height 10
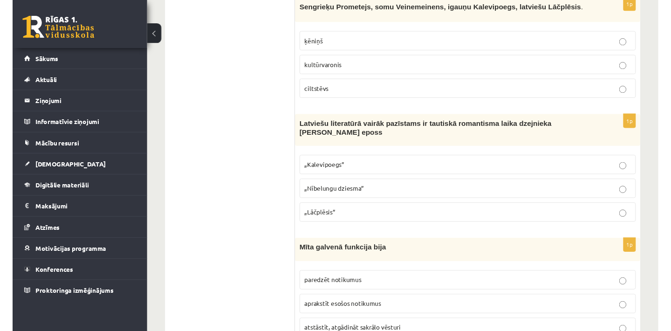
scroll to position [1937, 0]
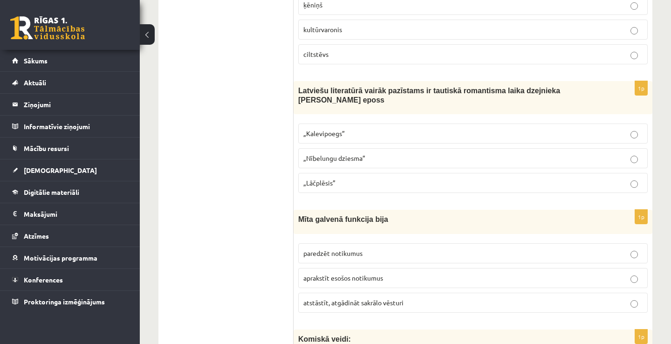
click at [396, 188] on p "„Lāčplēsis”" at bounding box center [472, 183] width 339 height 10
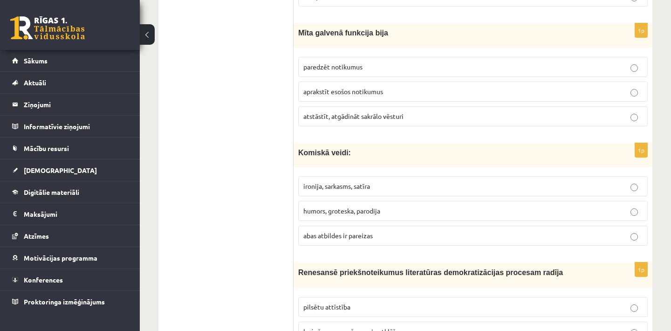
scroll to position [2142, 0]
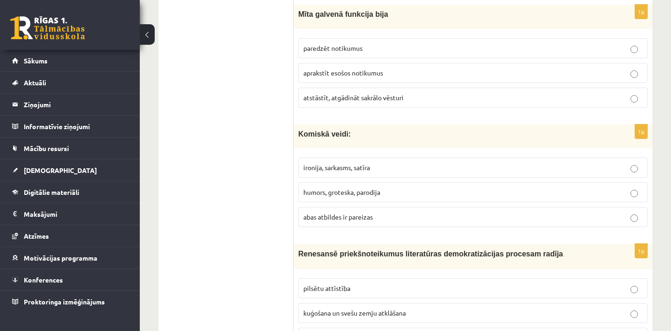
click at [397, 77] on p "aprakstīt esošos notikumus" at bounding box center [472, 73] width 339 height 10
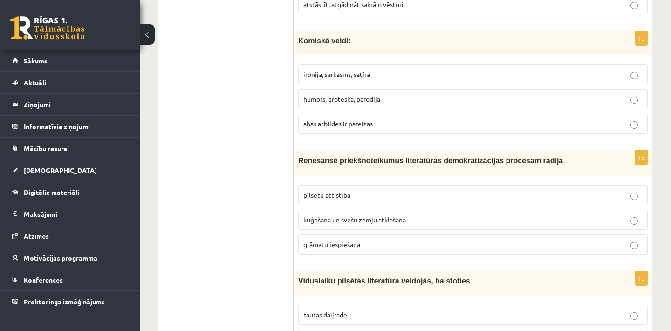
scroll to position [2254, 0]
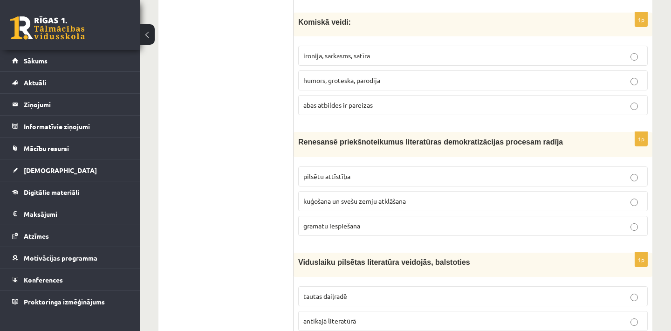
click at [385, 105] on p "abas atbildes ir pareizas" at bounding box center [472, 105] width 339 height 10
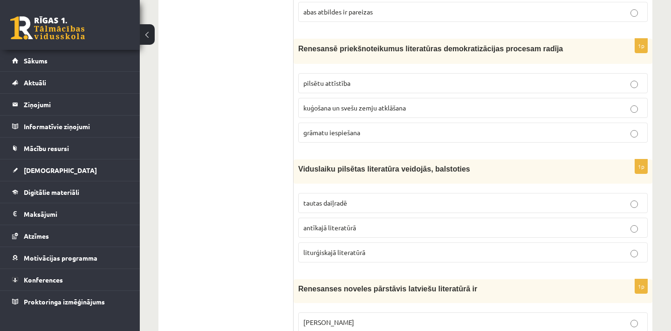
scroll to position [2366, 0]
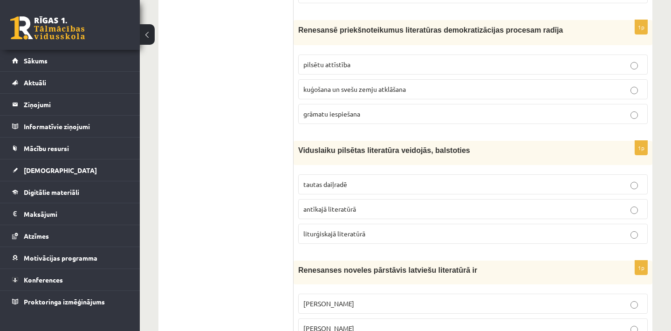
click at [412, 92] on p "kuģošana un svešu zemju atklāšana" at bounding box center [472, 89] width 339 height 10
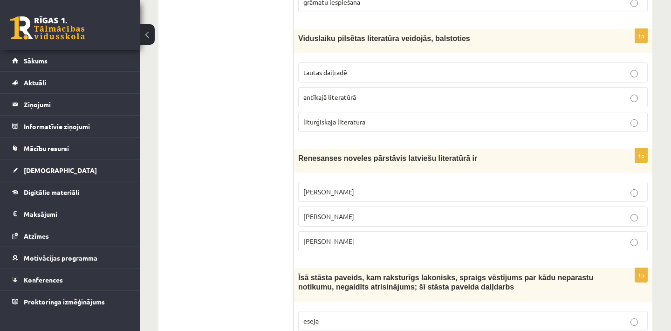
scroll to position [2496, 0]
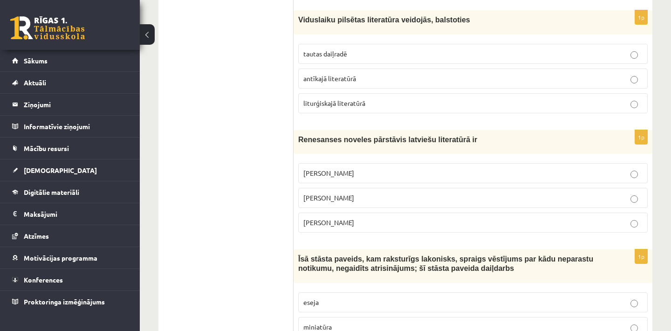
click at [386, 55] on p "tautas daiļradē" at bounding box center [472, 54] width 339 height 10
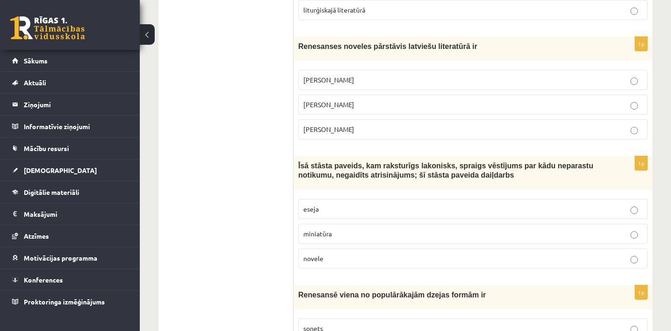
scroll to position [2608, 0]
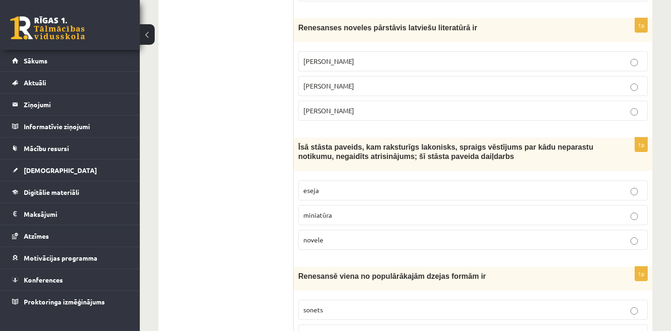
click at [380, 54] on label "[PERSON_NAME]" at bounding box center [472, 61] width 349 height 20
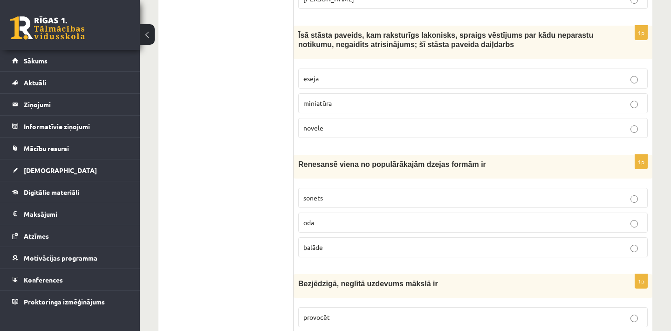
scroll to position [2738, 0]
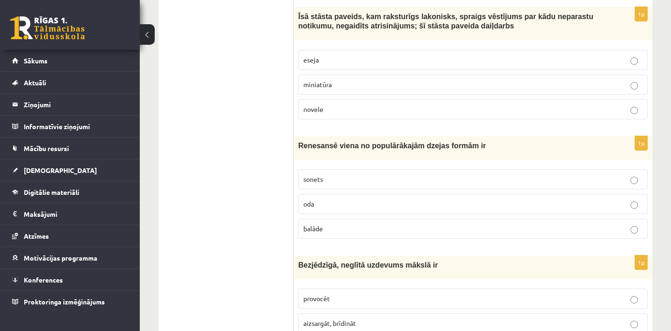
click at [416, 119] on label "novele" at bounding box center [472, 109] width 349 height 20
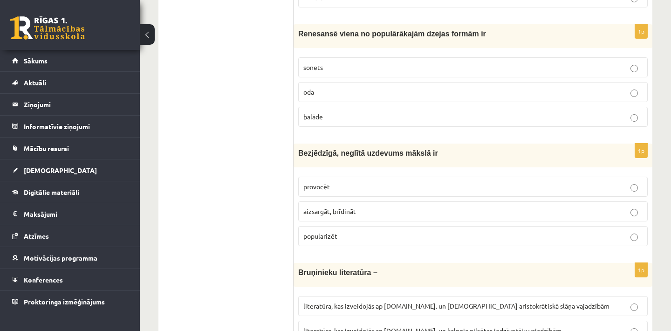
scroll to position [2869, 0]
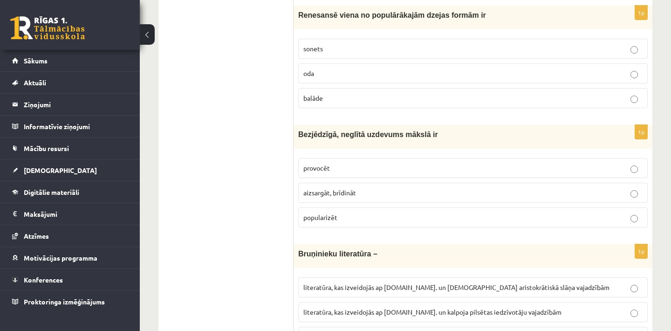
click at [385, 103] on p "balāde" at bounding box center [472, 98] width 339 height 10
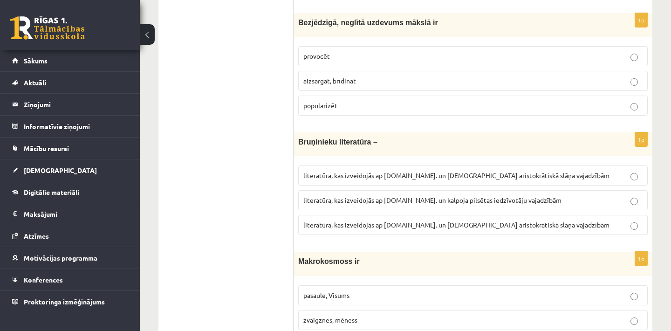
scroll to position [2999, 0]
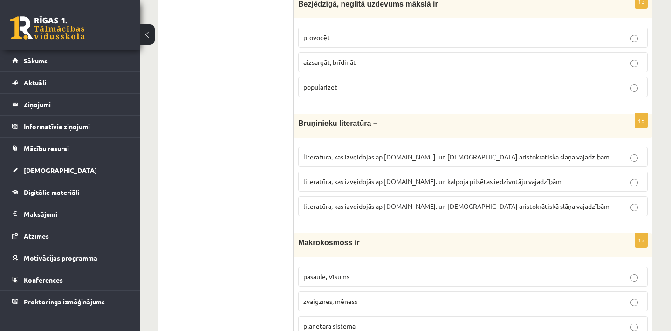
click at [357, 90] on p "popularizēt" at bounding box center [472, 87] width 339 height 10
click at [355, 66] on span "aizsargāt, brīdināt" at bounding box center [329, 62] width 53 height 8
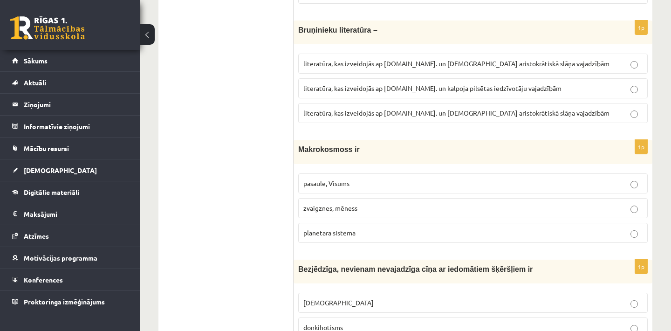
scroll to position [3111, 0]
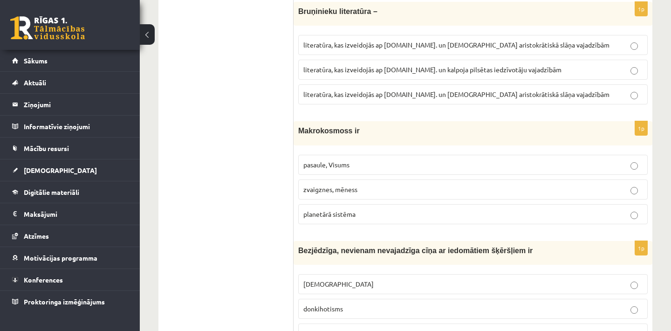
click at [477, 98] on span "literatūra, kas izveidojās ap [DOMAIN_NAME]. un [DEMOGRAPHIC_DATA] aristokrātis…" at bounding box center [456, 94] width 306 height 8
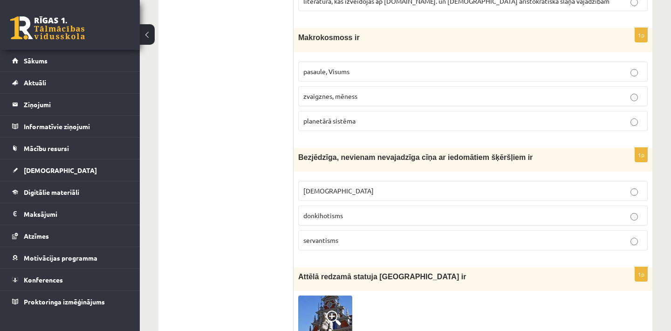
scroll to position [3223, 0]
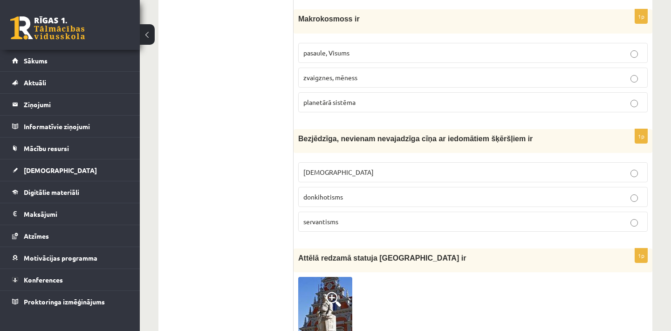
click at [427, 63] on label "pasaule, Visums" at bounding box center [472, 53] width 349 height 20
click at [425, 88] on label "zvaigznes, mēness" at bounding box center [472, 78] width 349 height 20
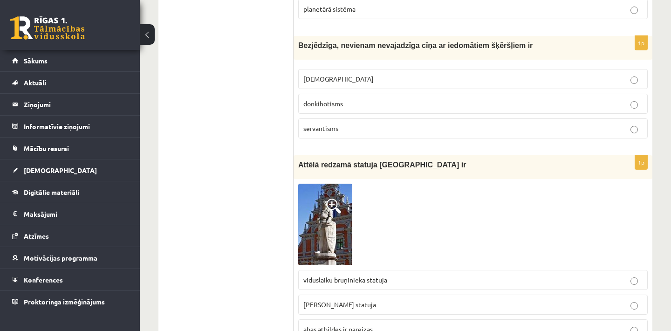
scroll to position [3334, 0]
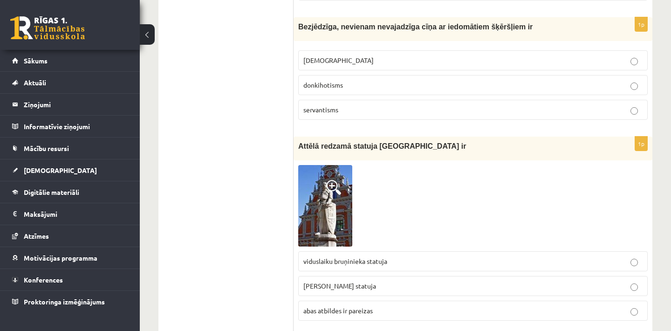
click at [415, 65] on p "[DEMOGRAPHIC_DATA]" at bounding box center [472, 60] width 339 height 10
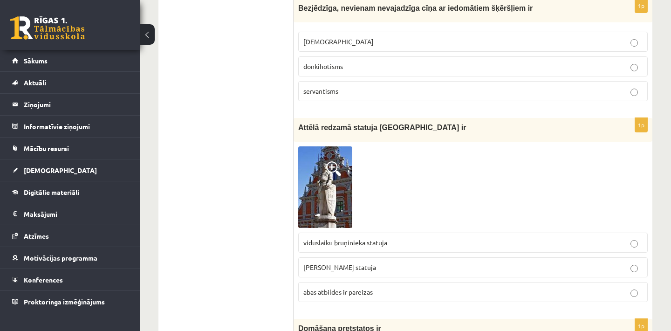
scroll to position [3390, 0]
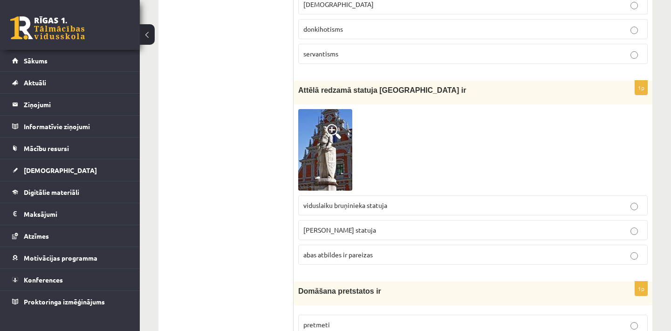
click at [401, 256] on p "abas atbildes ir pareizas" at bounding box center [472, 255] width 339 height 10
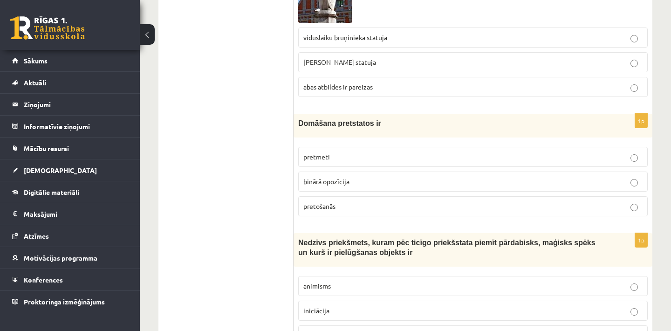
scroll to position [3613, 0]
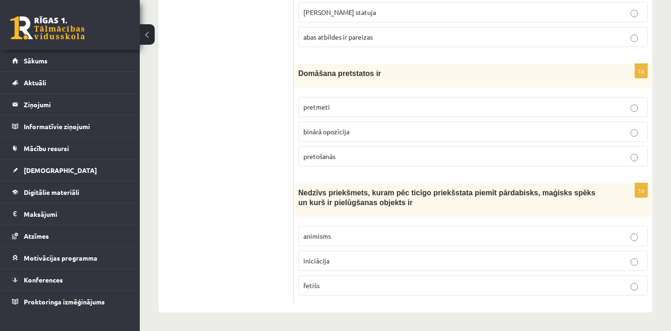
click at [368, 103] on p "pretmeti" at bounding box center [472, 107] width 339 height 10
click at [394, 133] on p "binārā opozīcija" at bounding box center [472, 132] width 339 height 10
click at [361, 286] on p "fetišs" at bounding box center [472, 285] width 339 height 10
click at [365, 238] on p "animisms" at bounding box center [472, 236] width 339 height 10
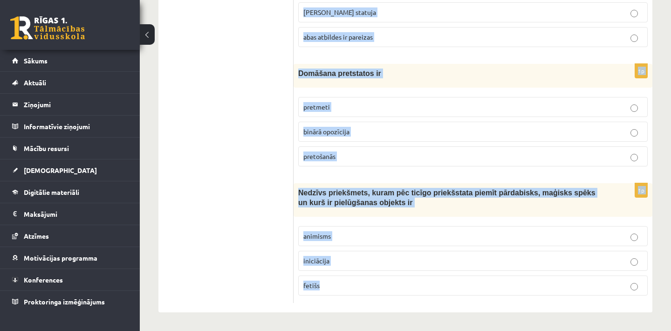
drag, startPoint x: 299, startPoint y: 101, endPoint x: 634, endPoint y: 370, distance: 429.7
copy form "Viduslaiku kultūras un literatūras attīstība norisinājās spēcīgā pilsētu attīst…"
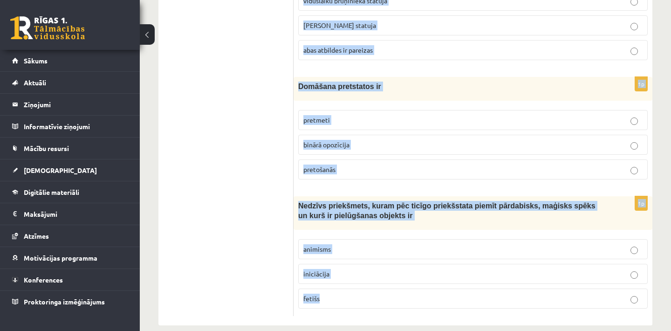
drag, startPoint x: 548, startPoint y: 229, endPoint x: 669, endPoint y: 308, distance: 144.9
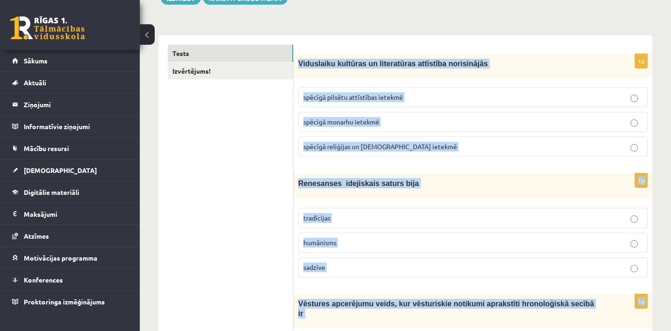
scroll to position [111, 0]
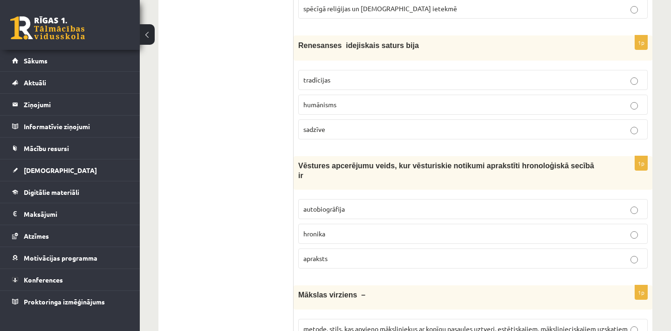
scroll to position [279, 0]
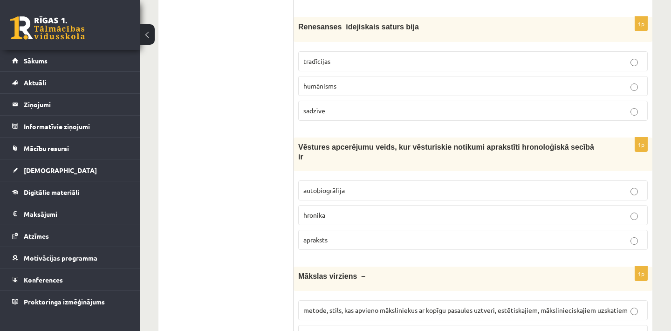
click at [371, 87] on p "humānisms" at bounding box center [472, 86] width 339 height 10
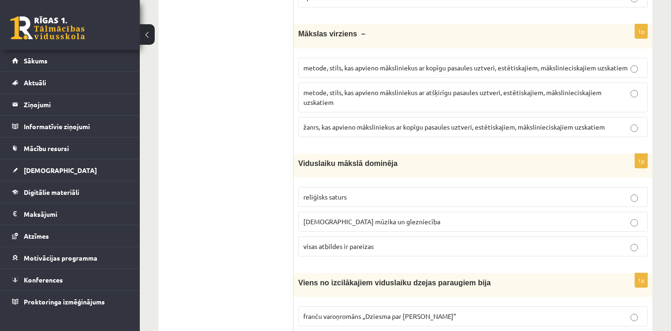
scroll to position [540, 0]
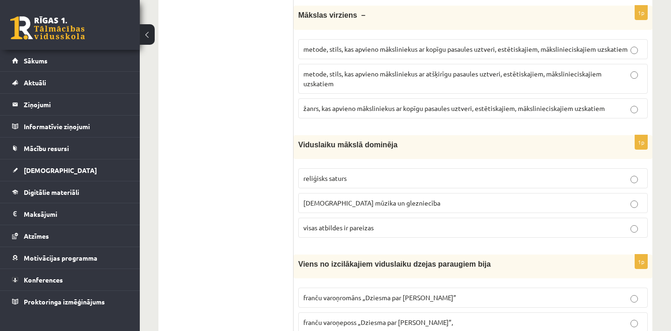
click at [482, 82] on p "metode, stils, kas apvieno māksliniekus ar atšķirīgu pasaules uztveri, estētisk…" at bounding box center [472, 79] width 339 height 20
click at [444, 50] on span "metode, stils, kas apvieno māksliniekus ar kopīgu pasaules uztveri, estētiskaji…" at bounding box center [465, 49] width 324 height 8
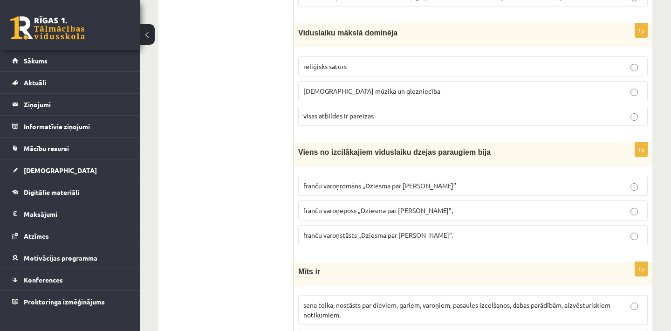
scroll to position [670, 0]
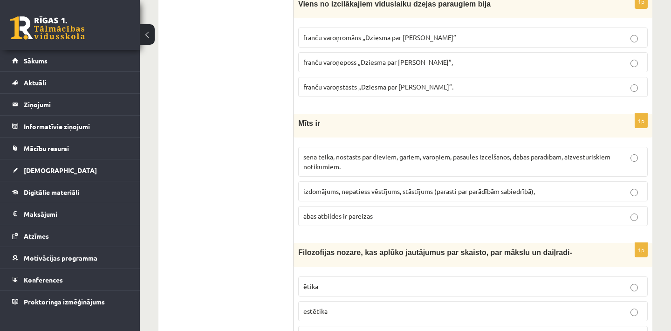
scroll to position [819, 0]
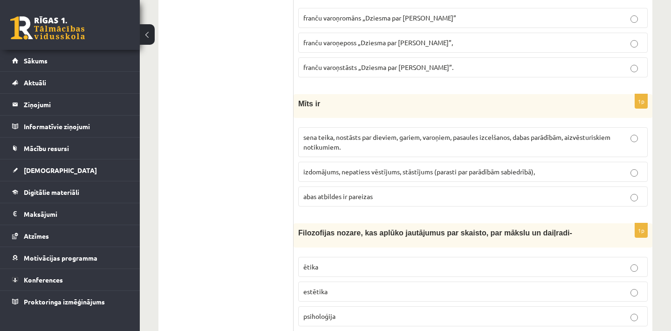
click at [448, 148] on p "sena teika, nostāsts par dieviem, gariem, varoņiem, pasaules izcelšanos, dabas …" at bounding box center [472, 142] width 339 height 20
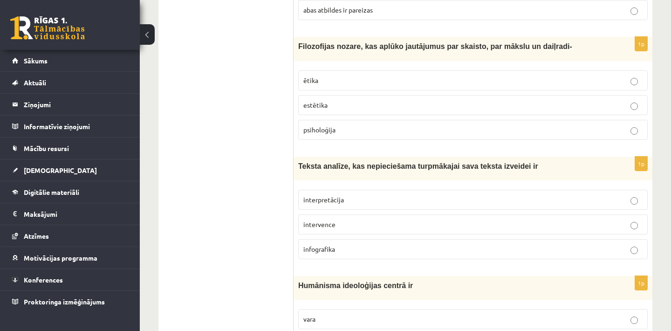
scroll to position [1024, 0]
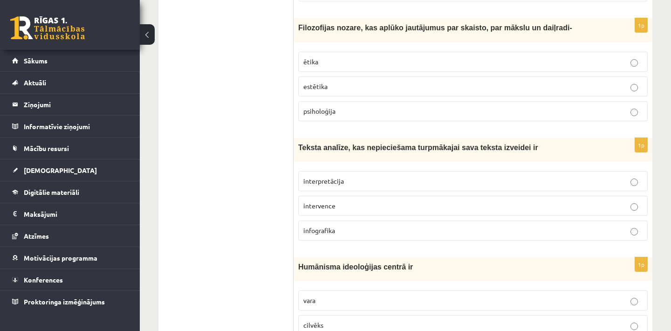
click at [391, 184] on p "interpretācija" at bounding box center [472, 181] width 339 height 10
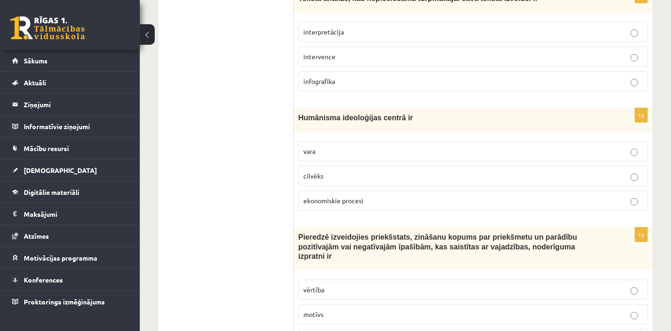
scroll to position [1229, 0]
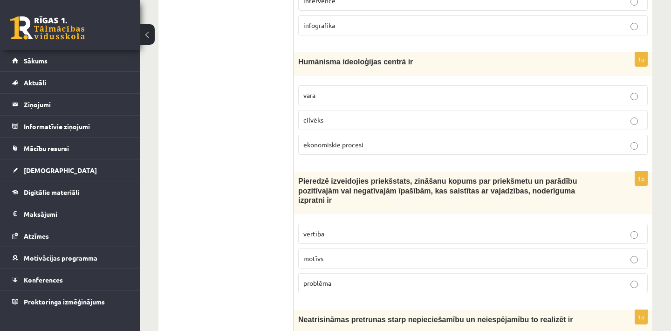
click at [549, 235] on p "vērtība" at bounding box center [472, 234] width 339 height 10
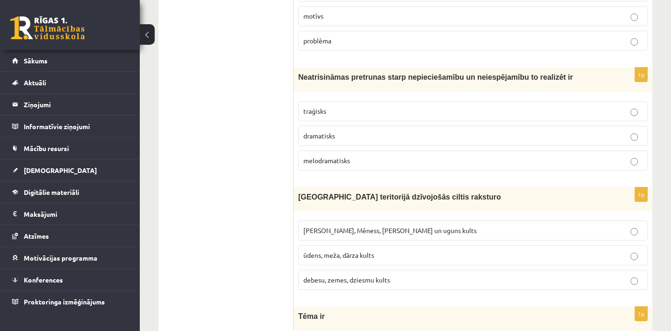
scroll to position [1508, 0]
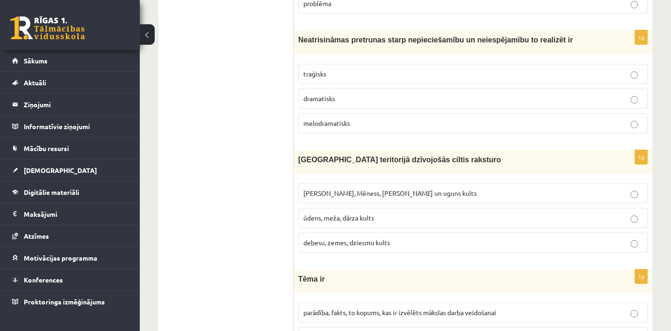
click at [347, 69] on label "traģisks" at bounding box center [472, 74] width 349 height 20
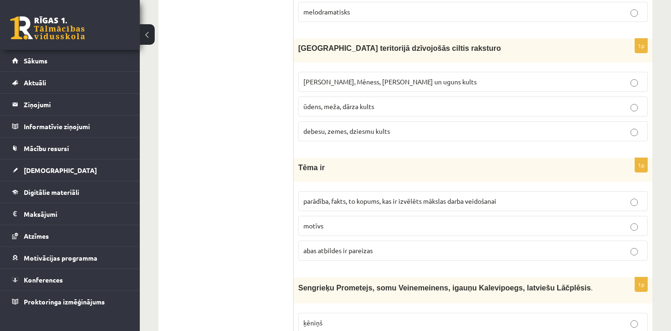
scroll to position [1620, 0]
click at [414, 204] on span "parādība, fakts, to kopums, kas ir izvēlēts mākslas darba veidošanai" at bounding box center [399, 200] width 193 height 8
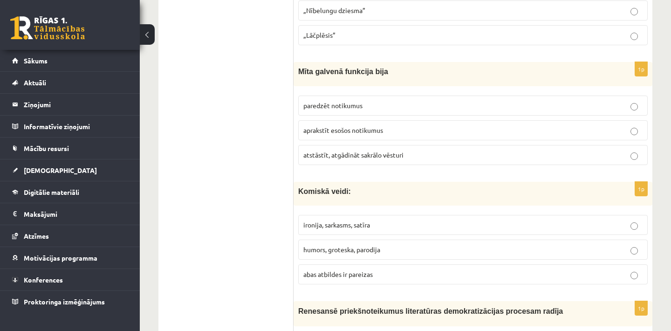
scroll to position [2104, 0]
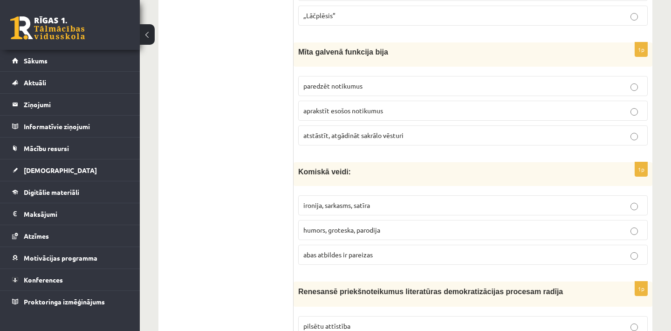
click at [421, 139] on p "atstāstīt, atgādināt sakrālo vēsturi" at bounding box center [472, 135] width 339 height 10
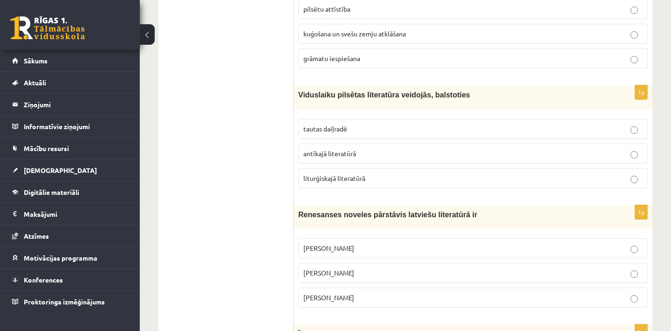
scroll to position [2440, 0]
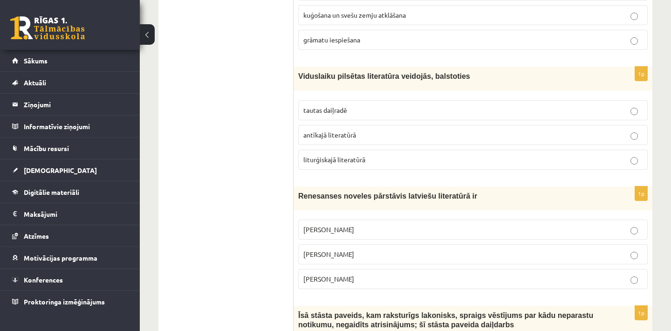
click at [545, 45] on p "grāmatu iespiešana" at bounding box center [472, 40] width 339 height 10
click at [403, 115] on p "tautas daiļradē" at bounding box center [472, 110] width 339 height 10
click at [434, 278] on p "[PERSON_NAME]" at bounding box center [472, 279] width 339 height 10
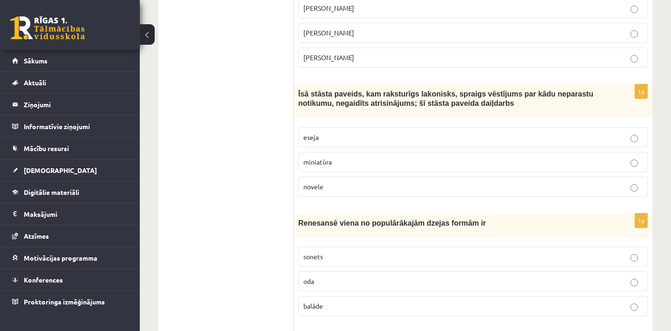
scroll to position [2682, 0]
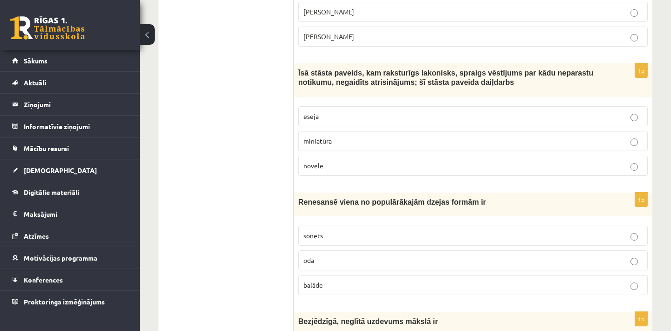
click at [470, 240] on p "sonets" at bounding box center [472, 236] width 339 height 10
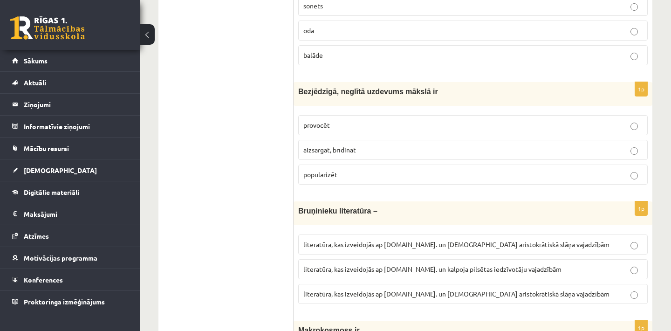
scroll to position [2924, 0]
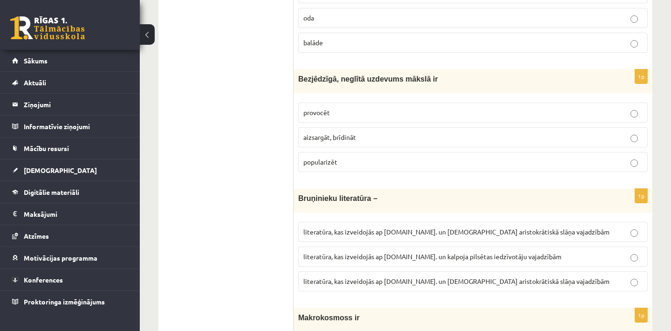
click at [491, 117] on p "provocēt" at bounding box center [472, 113] width 339 height 10
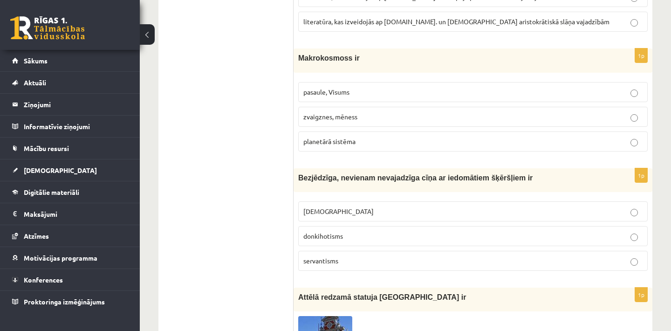
scroll to position [3203, 0]
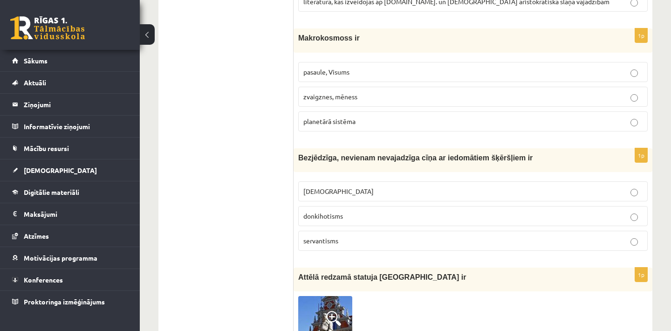
click at [412, 75] on p "pasaule, Visums" at bounding box center [472, 72] width 339 height 10
click at [369, 219] on p "donkihotisms" at bounding box center [472, 216] width 339 height 10
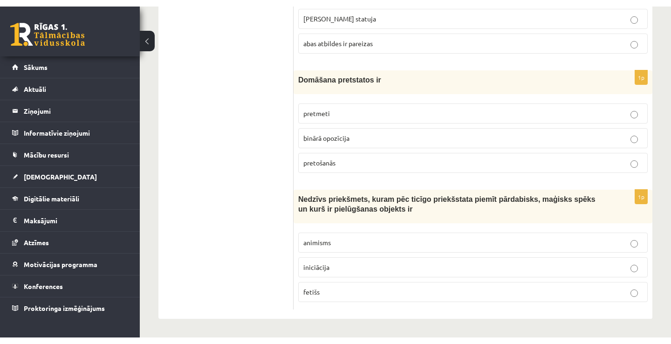
scroll to position [3600, 0]
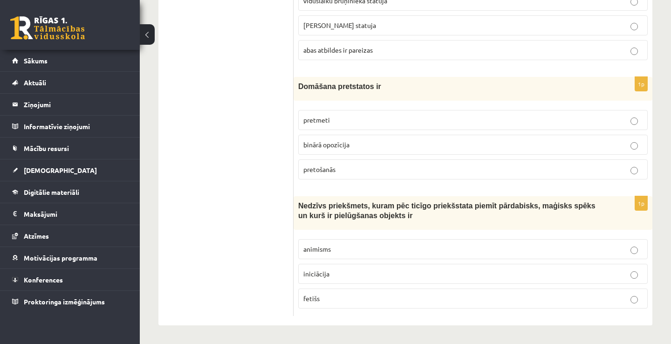
click at [443, 308] on label "fetišs" at bounding box center [472, 298] width 349 height 20
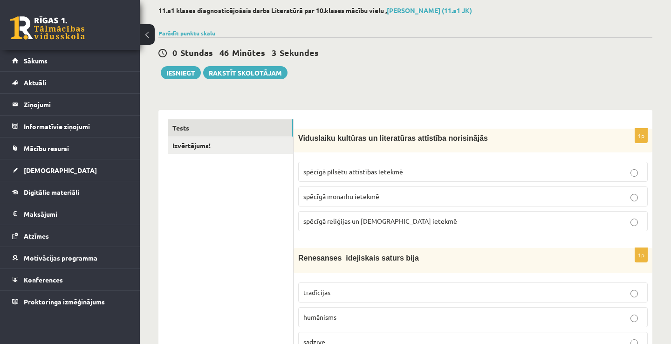
scroll to position [16, 0]
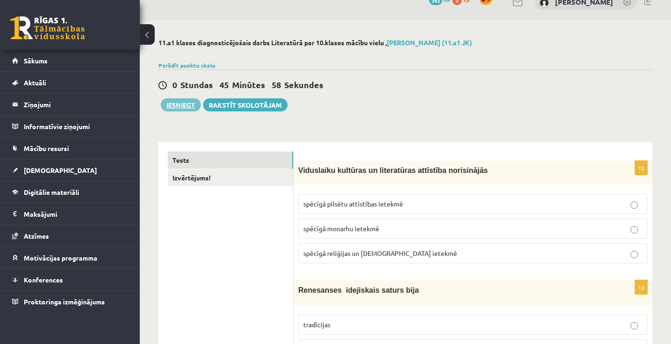
click at [182, 105] on button "Iesniegt" at bounding box center [181, 104] width 40 height 13
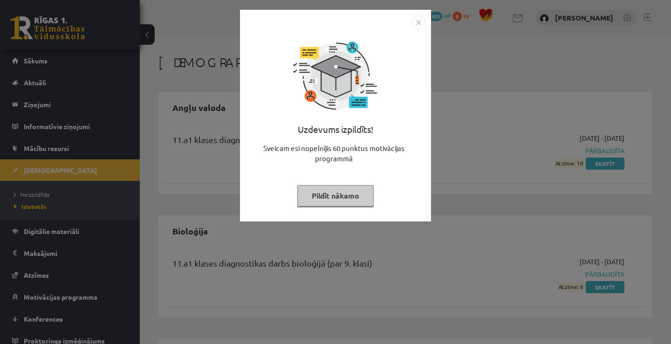
click at [419, 27] on img "Close" at bounding box center [418, 22] width 14 height 14
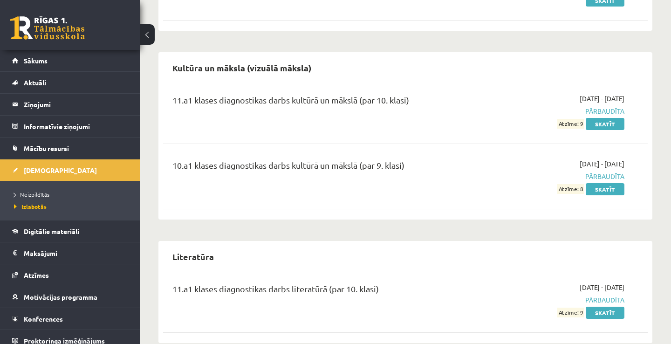
scroll to position [427, 0]
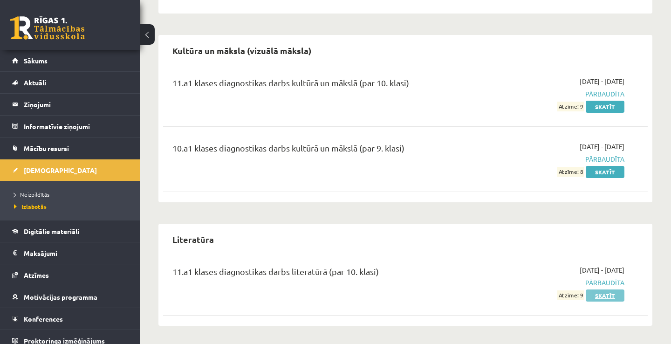
click at [606, 294] on link "Skatīt" at bounding box center [604, 295] width 39 height 12
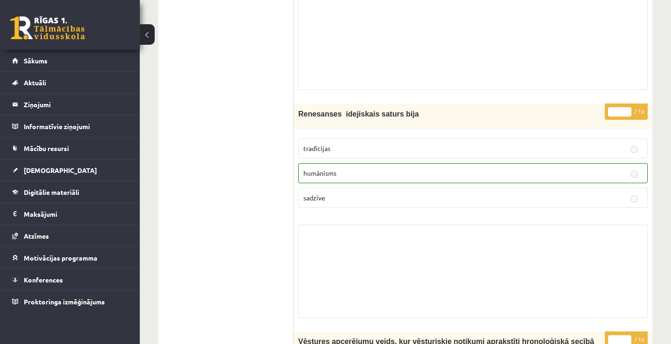
scroll to position [39, 0]
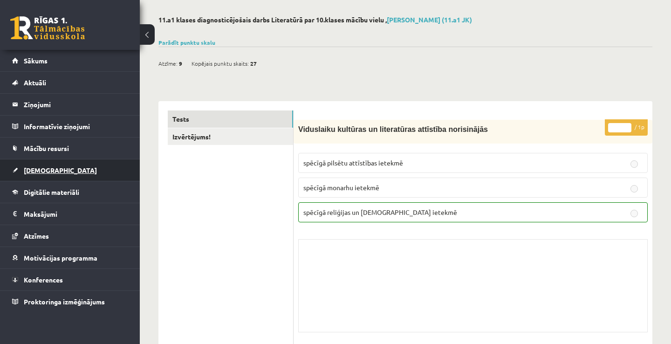
click at [44, 170] on span "[DEMOGRAPHIC_DATA]" at bounding box center [60, 170] width 73 height 8
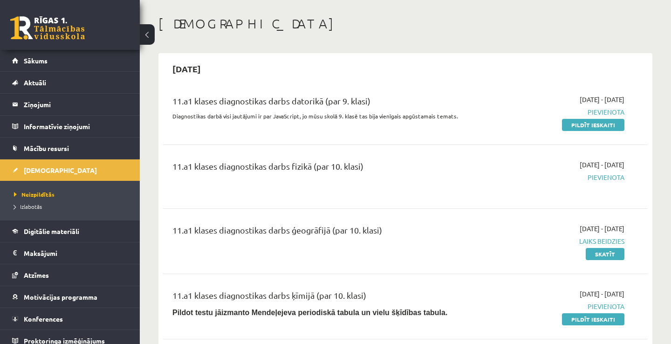
click at [607, 178] on span "Pievienota" at bounding box center [553, 177] width 141 height 10
click at [602, 175] on span "Pievienota" at bounding box center [553, 177] width 141 height 10
click at [516, 137] on div "11.a1 klases diagnostikas darbs datorikā (par 9. klasi) Diagnostikas darbā visi…" at bounding box center [405, 112] width 484 height 54
